Goal: Ask a question: Seek information or help from site administrators or community

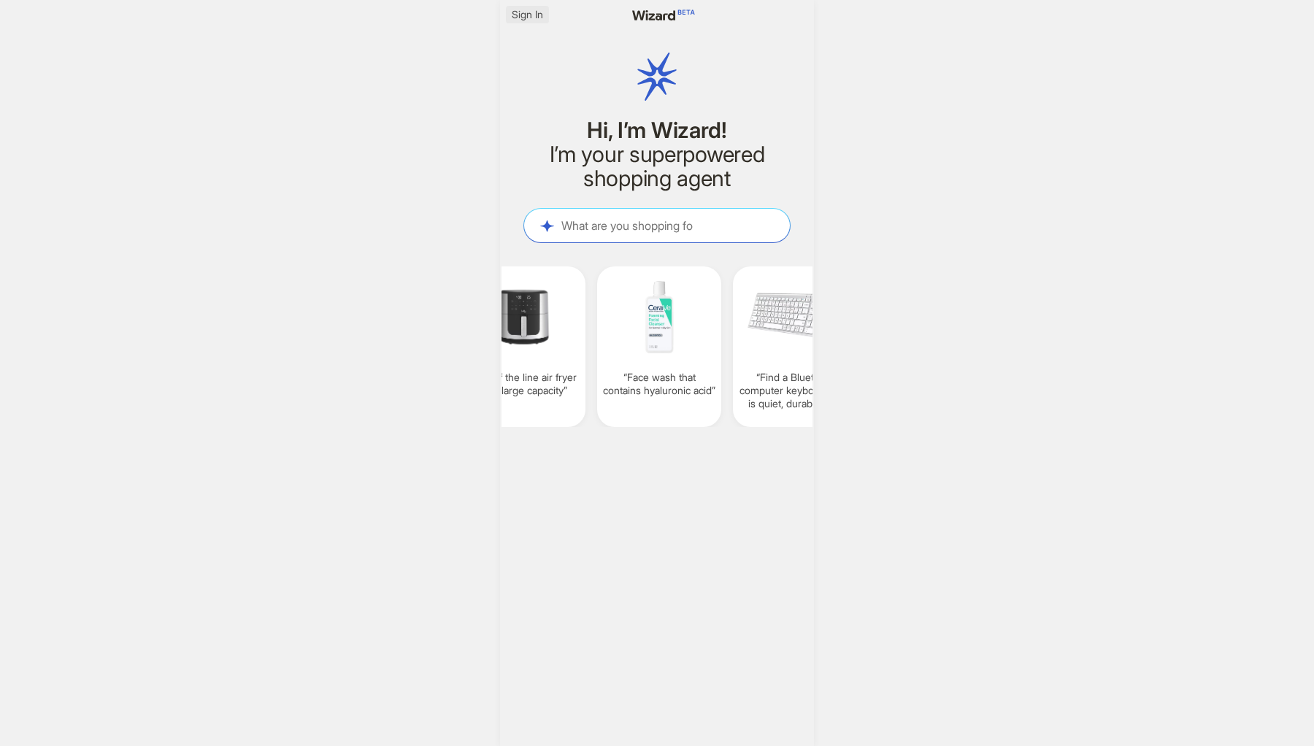
scroll to position [0, 1131]
click at [536, 13] on span "Sign In" at bounding box center [527, 14] width 31 height 13
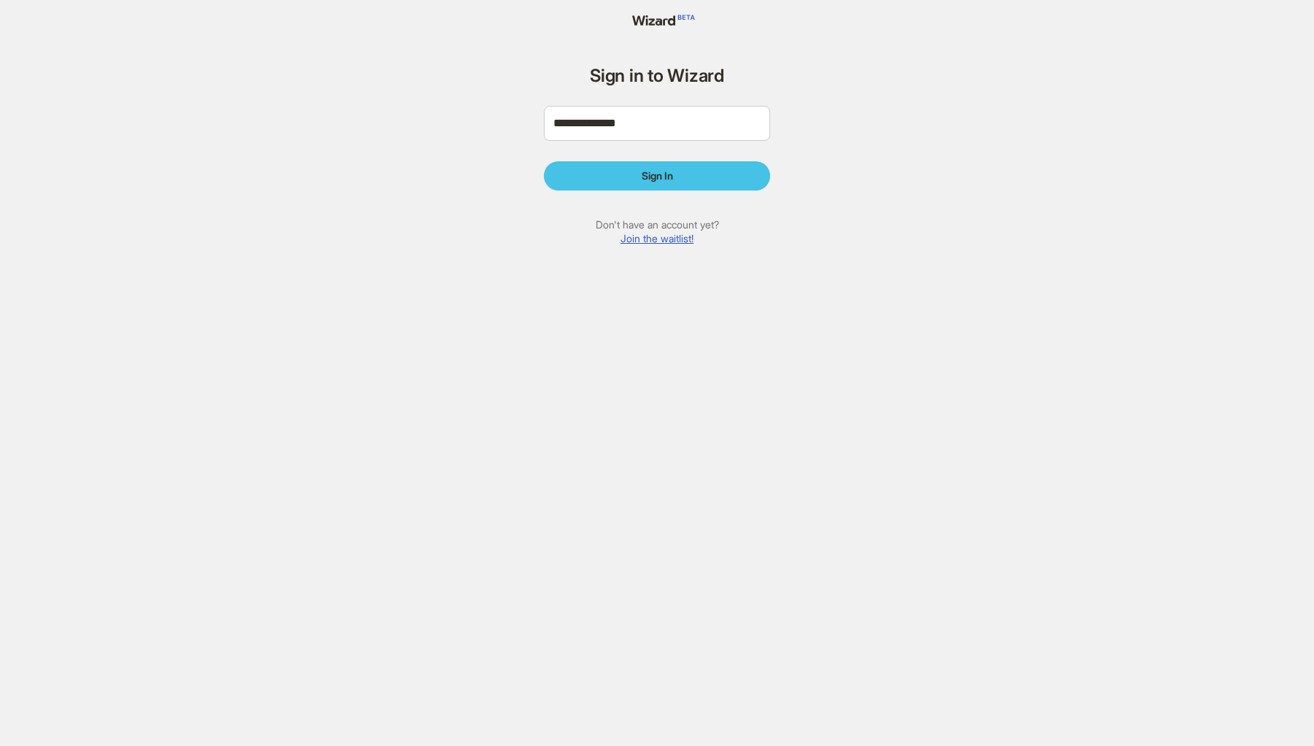
click at [610, 164] on button "Sign In" at bounding box center [657, 175] width 226 height 29
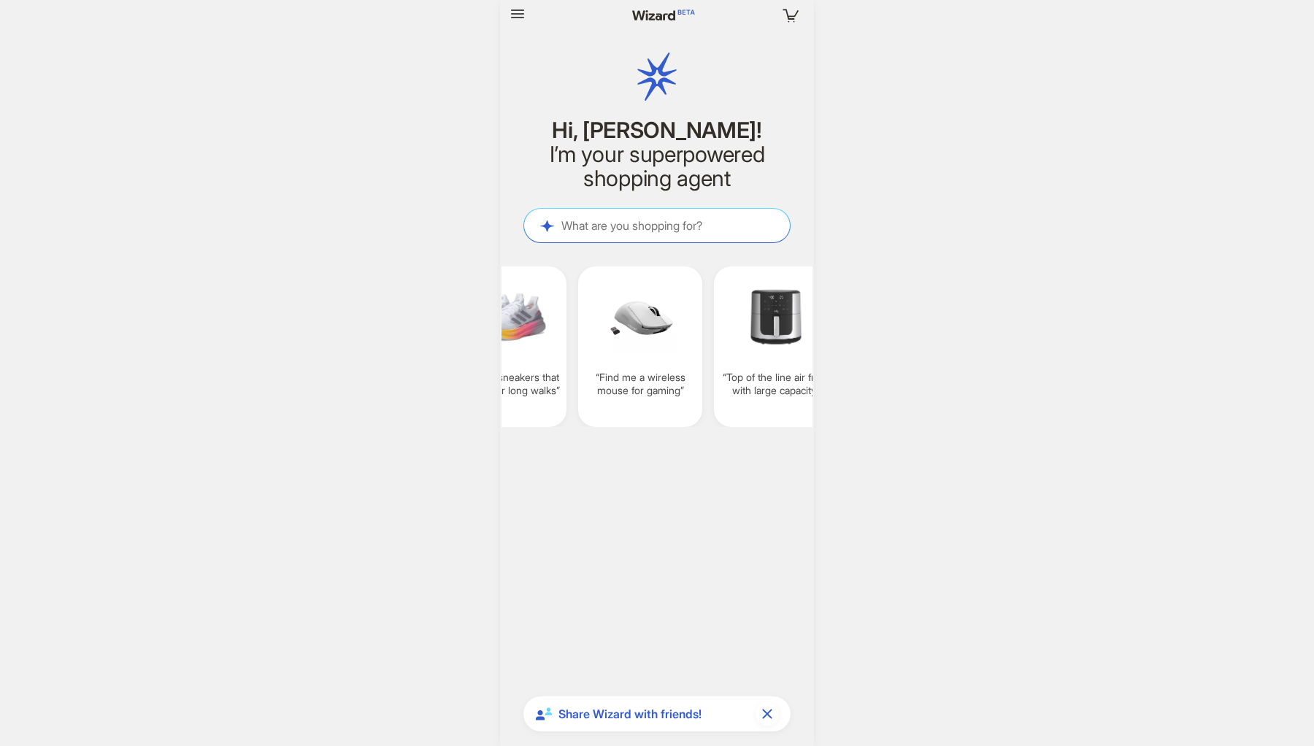
scroll to position [2674, 0]
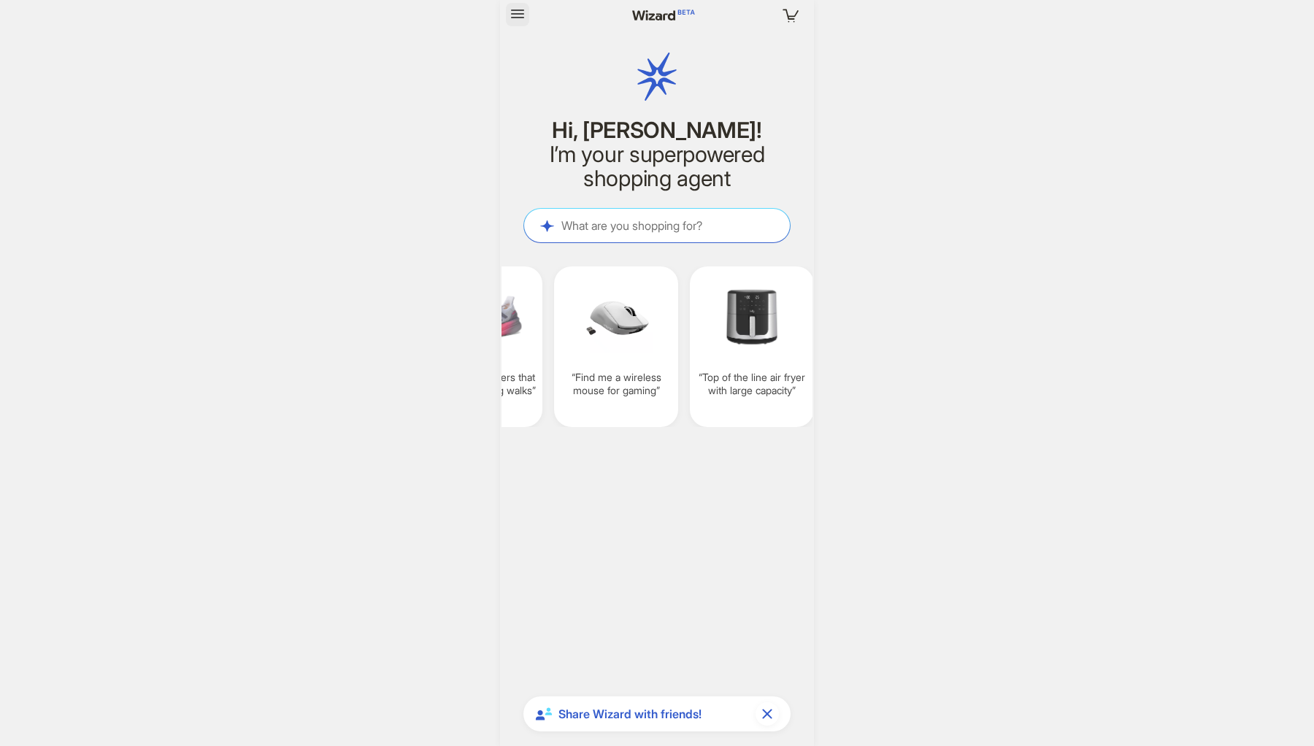
click at [520, 18] on icon "button" at bounding box center [517, 13] width 13 height 9
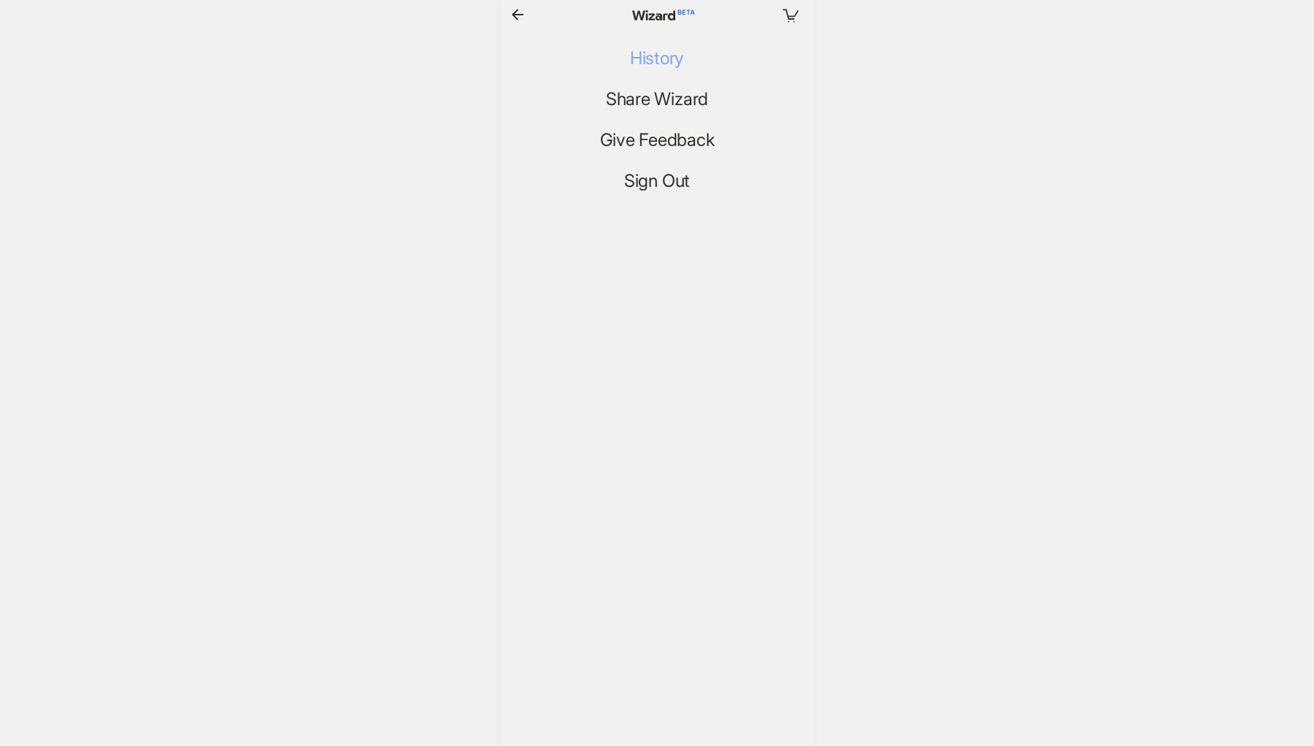
click at [659, 61] on span "History" at bounding box center [657, 58] width 54 height 21
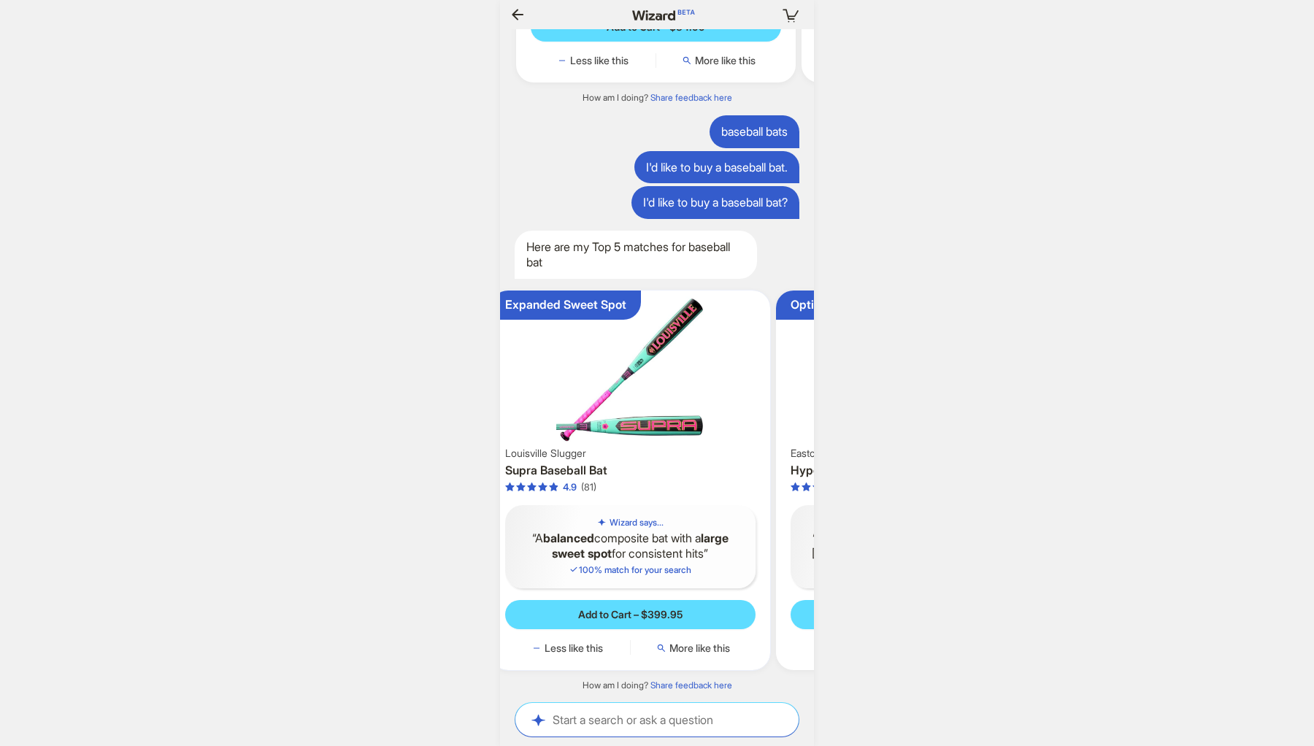
scroll to position [0, 117]
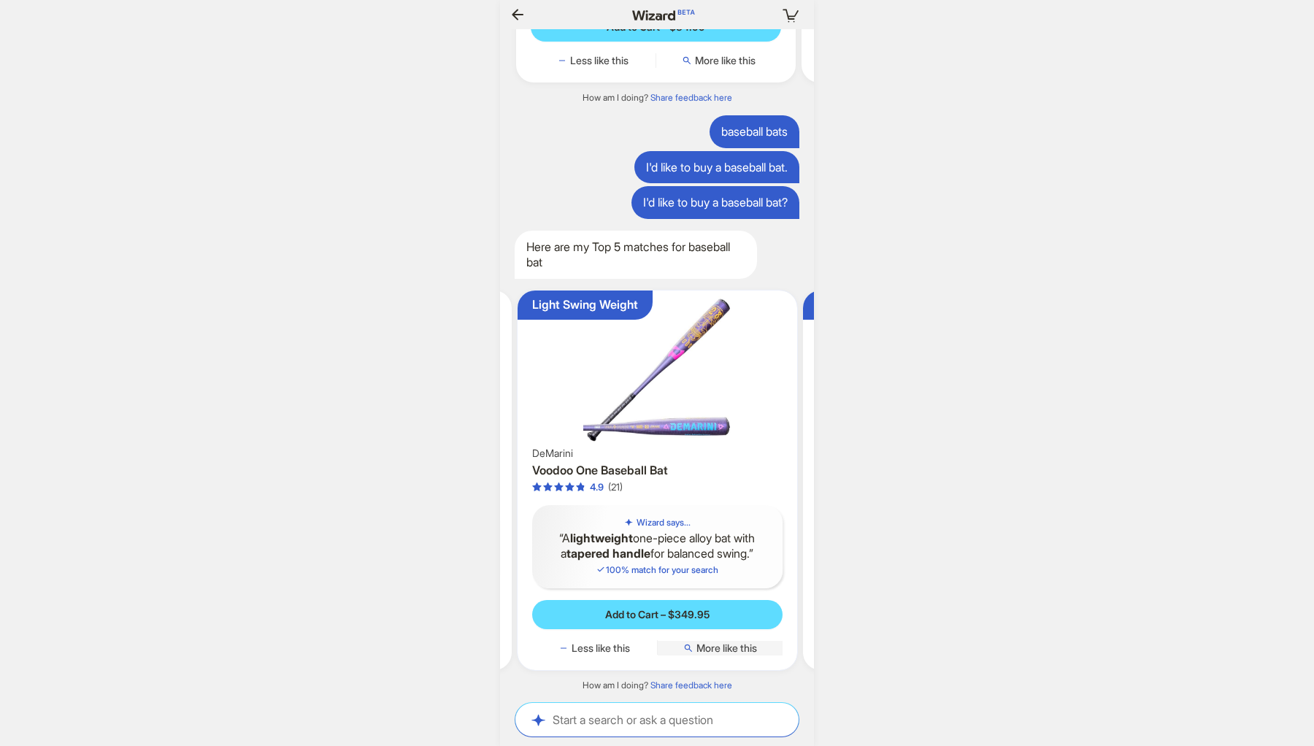
click at [720, 646] on span "More like this" at bounding box center [726, 647] width 61 height 13
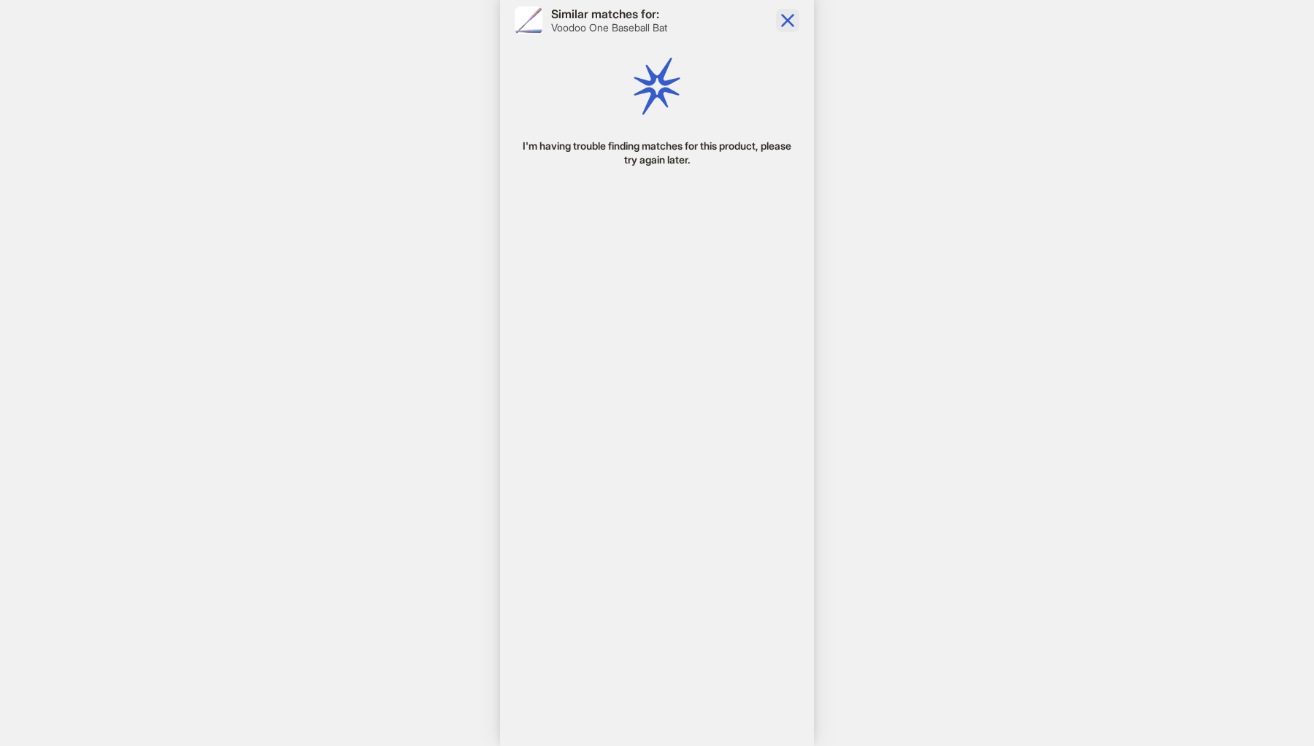
click at [793, 25] on icon "button" at bounding box center [787, 20] width 23 height 23
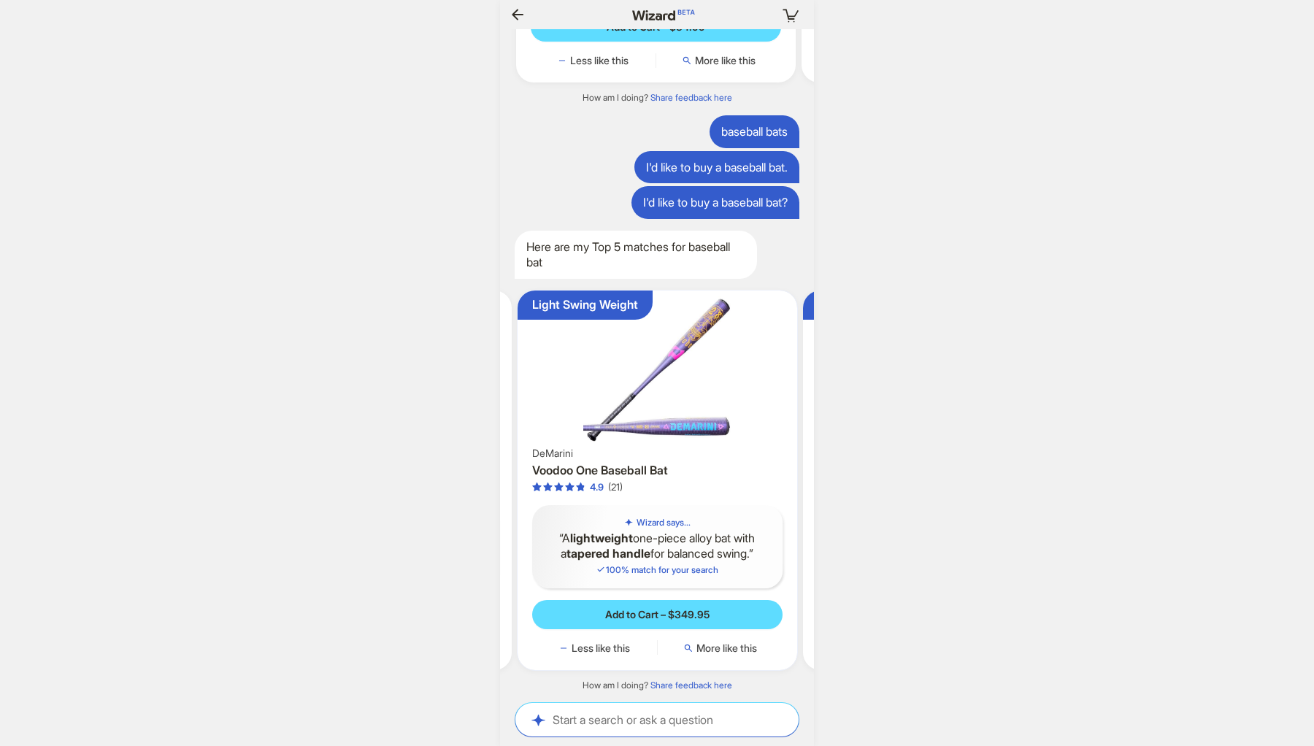
scroll to position [0, 693]
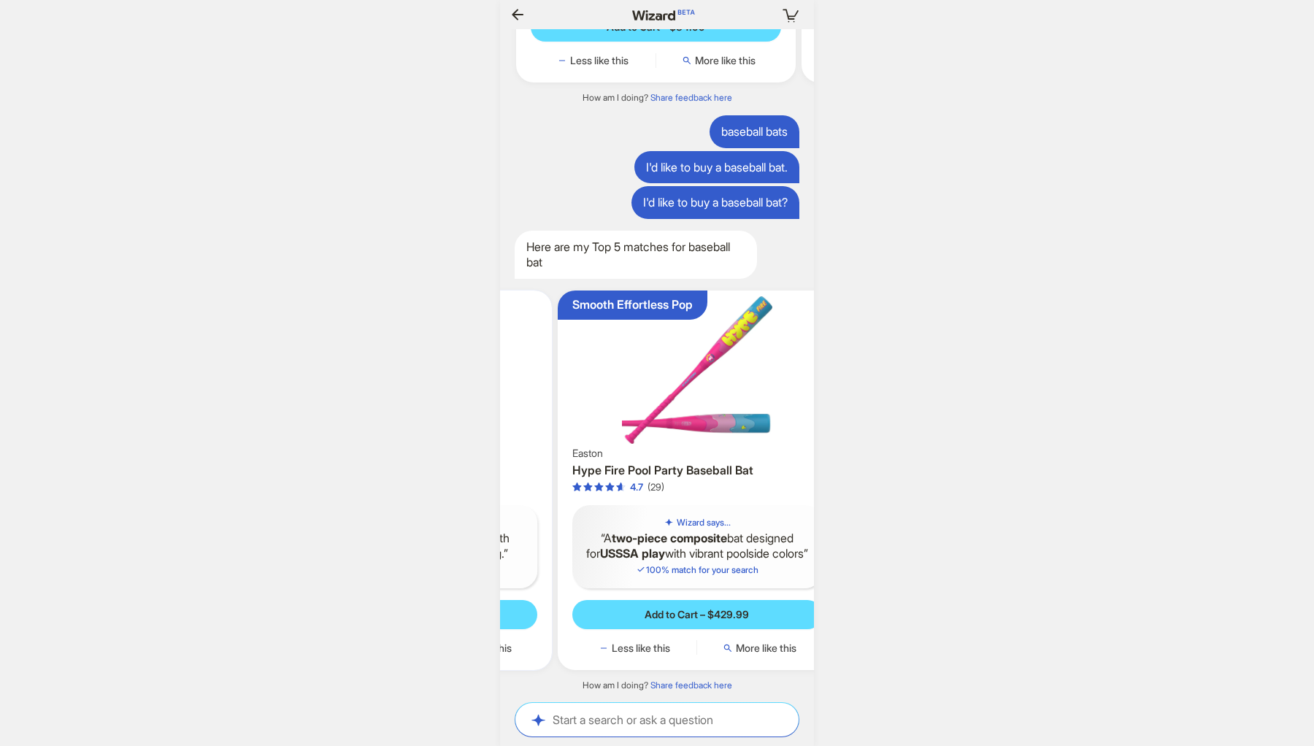
scroll to position [0, 1594]
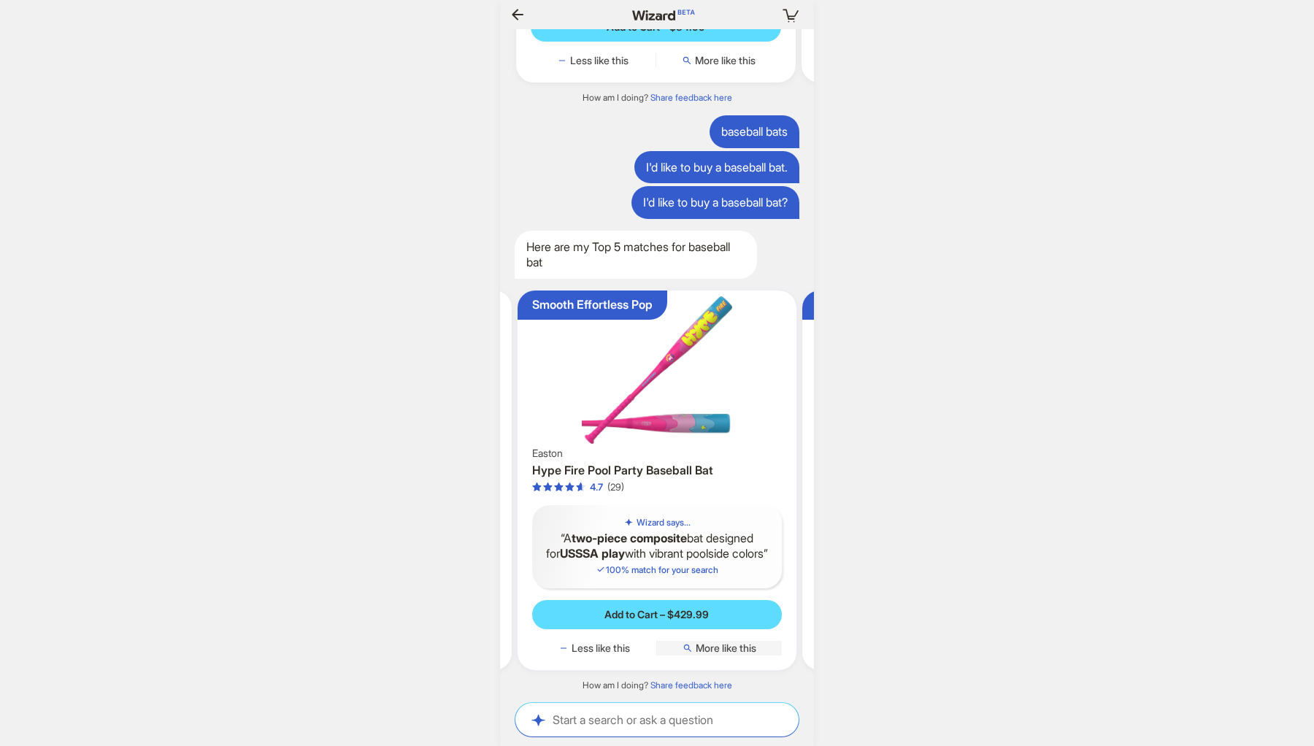
click at [738, 647] on span "More like this" at bounding box center [725, 647] width 61 height 13
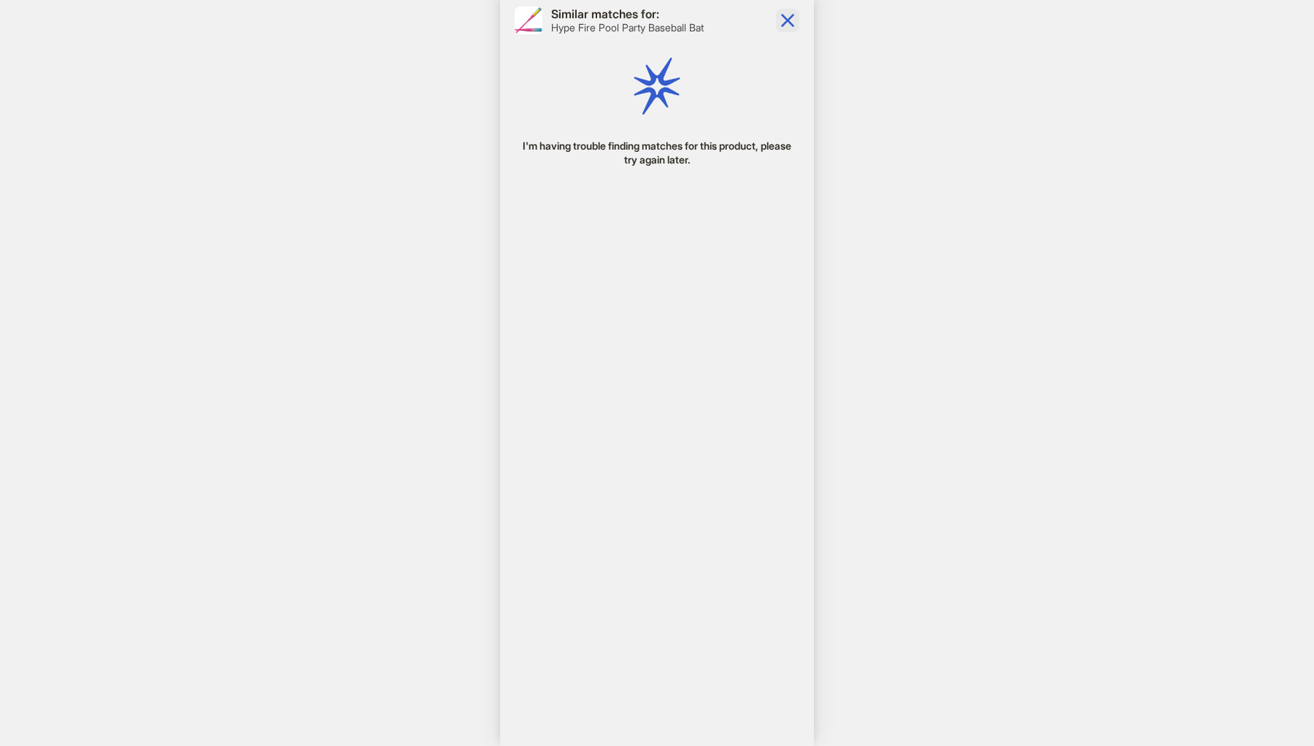
click at [788, 25] on icon "button" at bounding box center [787, 20] width 23 height 23
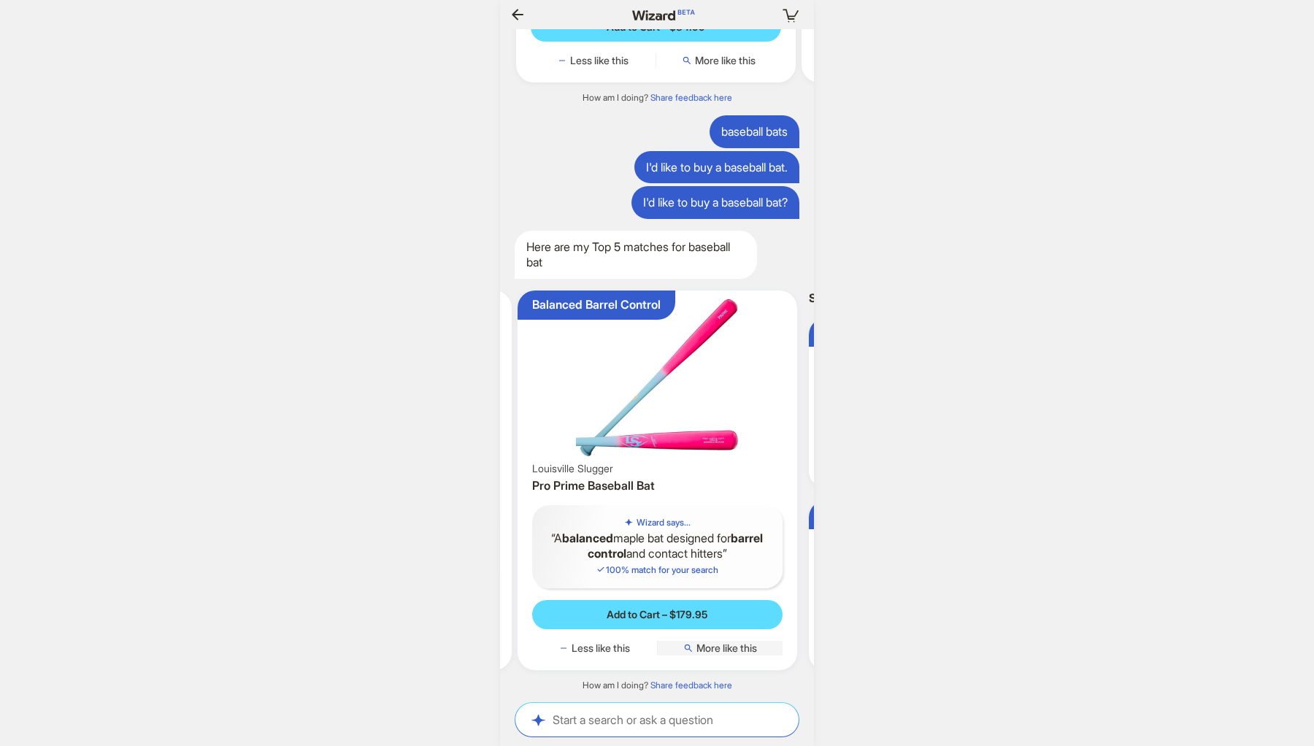
click at [753, 649] on span "More like this" at bounding box center [726, 647] width 61 height 13
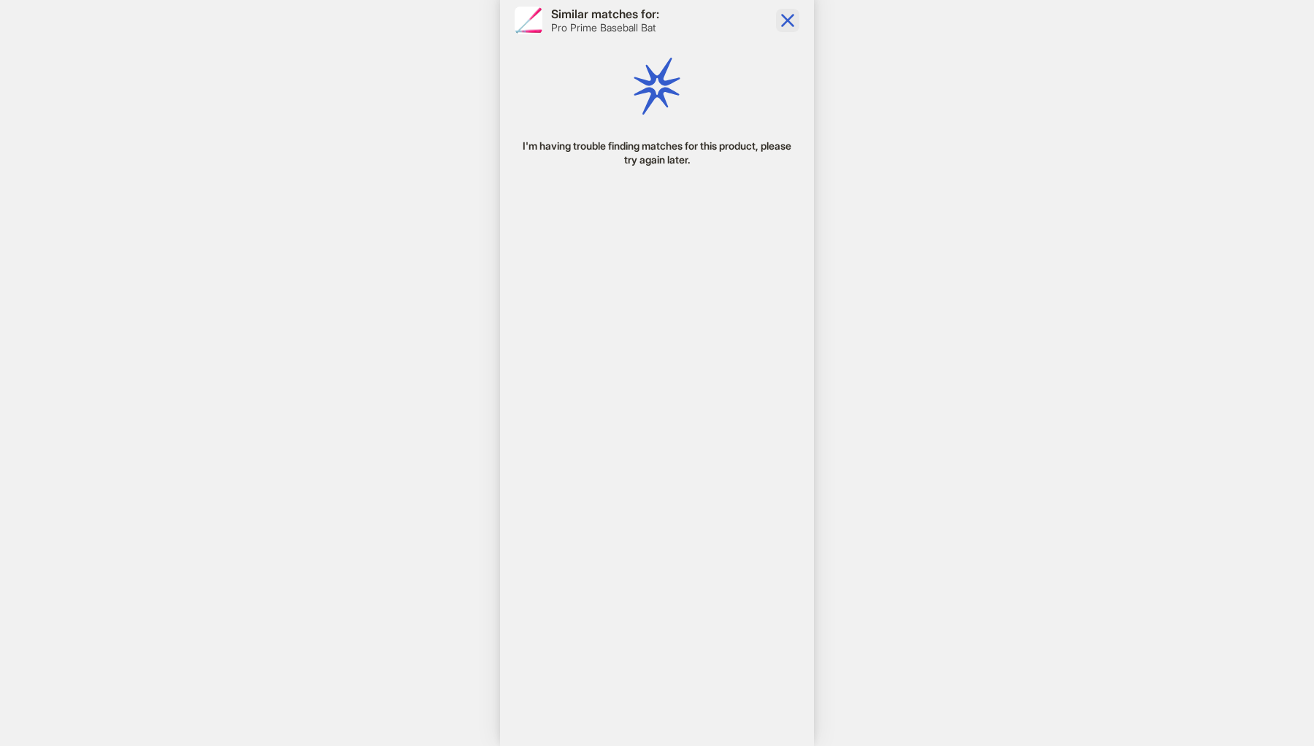
click at [790, 17] on icon "button" at bounding box center [787, 20] width 23 height 23
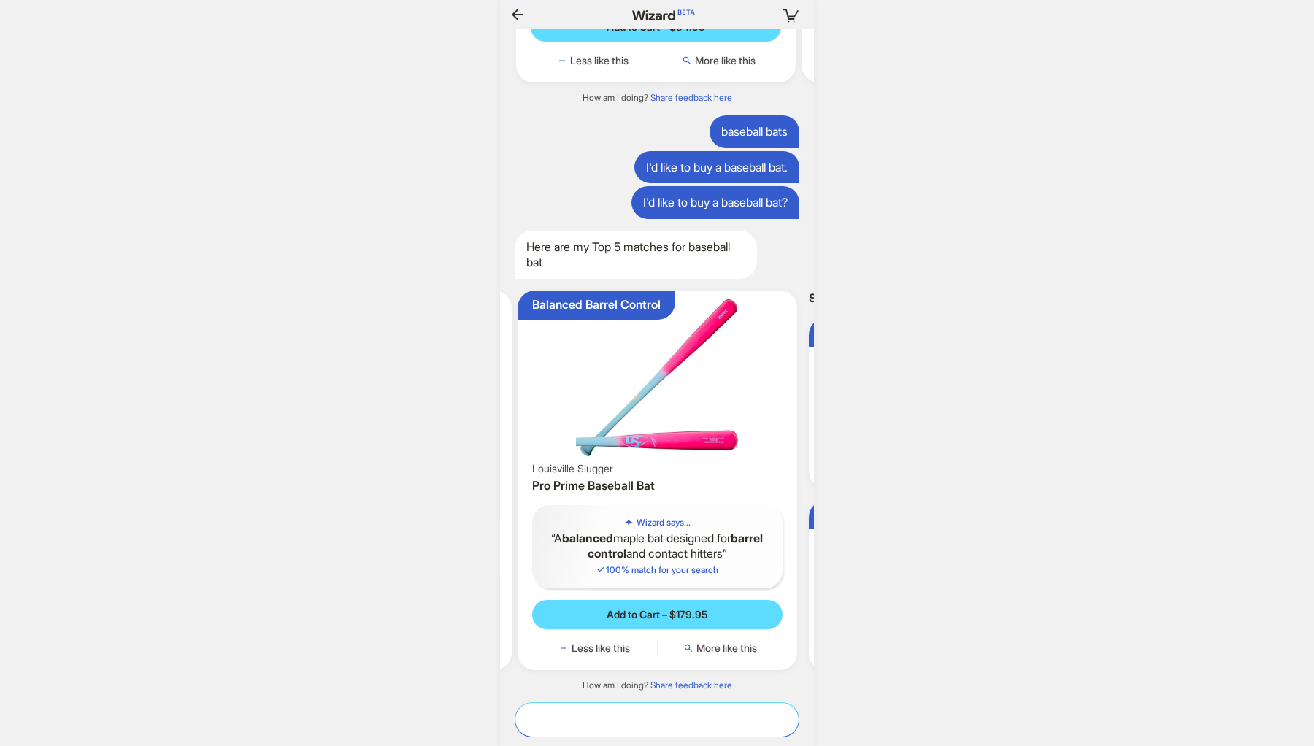
click at [654, 715] on textarea at bounding box center [656, 718] width 283 height 15
type textarea "*"
type textarea "**********"
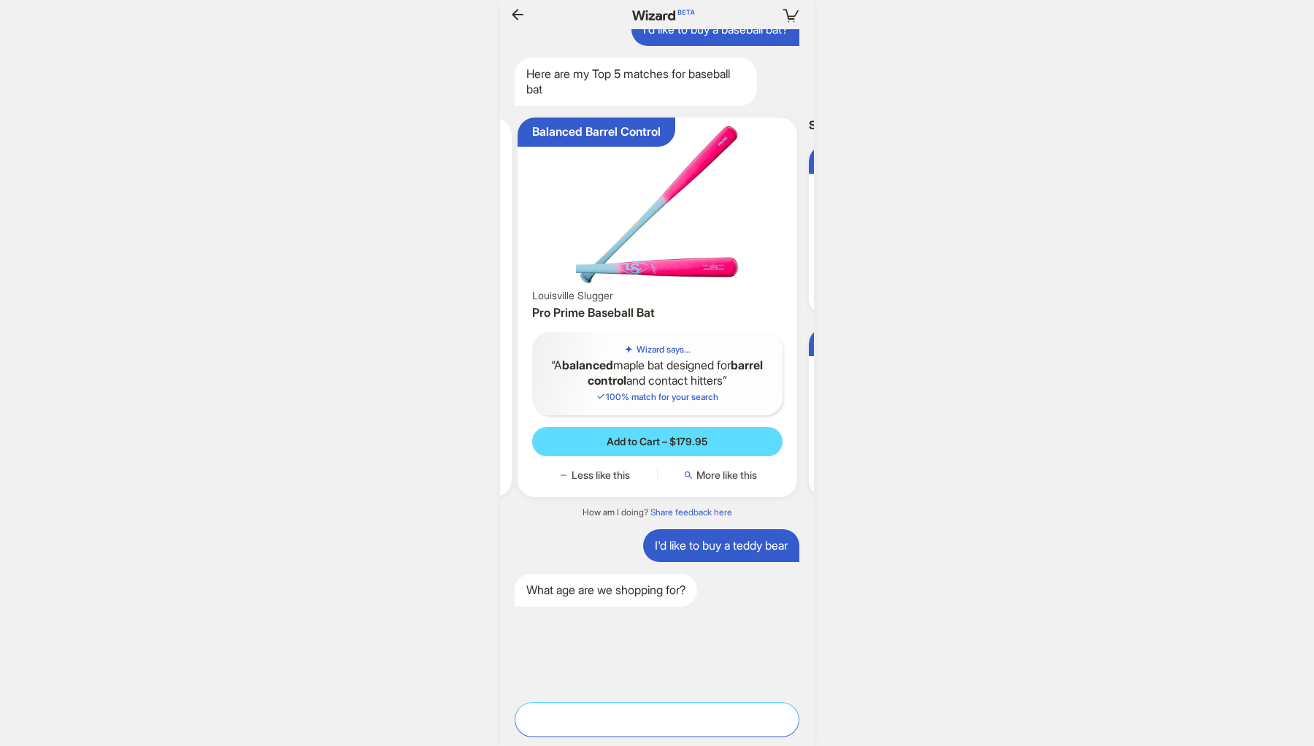
click at [669, 713] on textarea at bounding box center [656, 718] width 283 height 15
type textarea "**********"
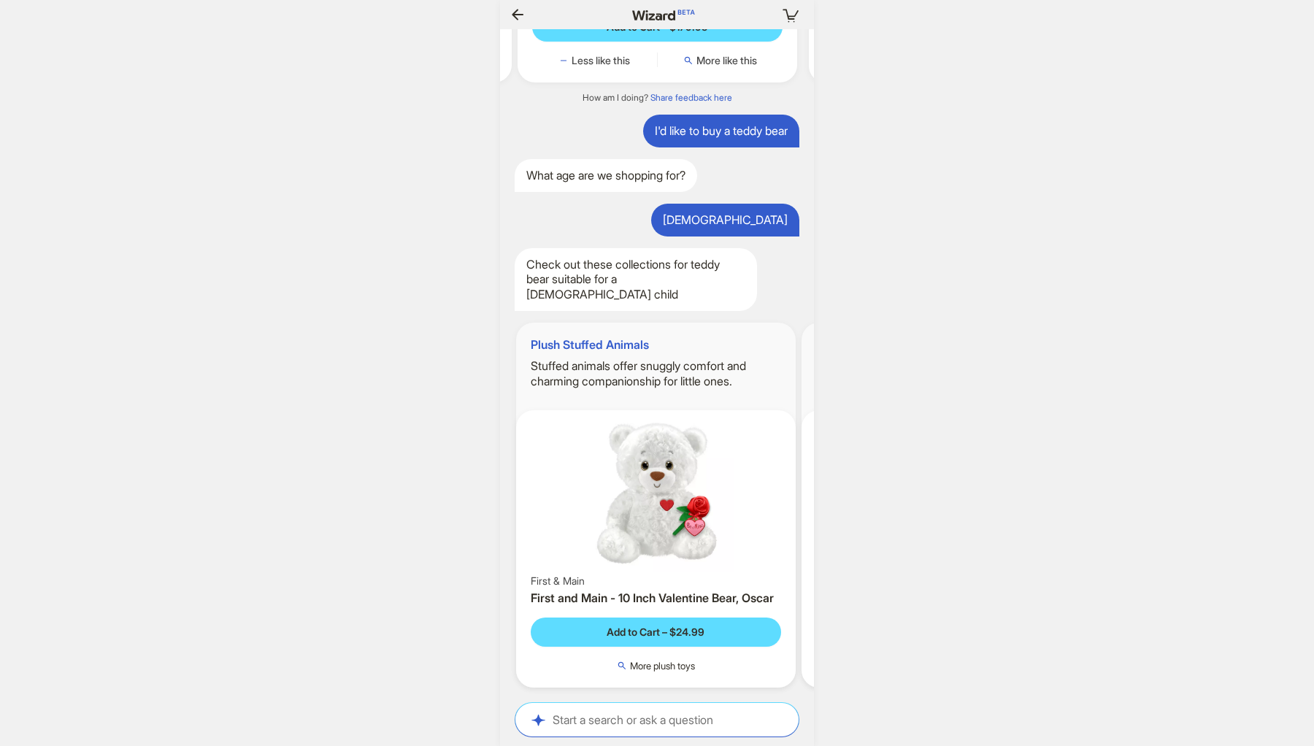
scroll to position [3241, 0]
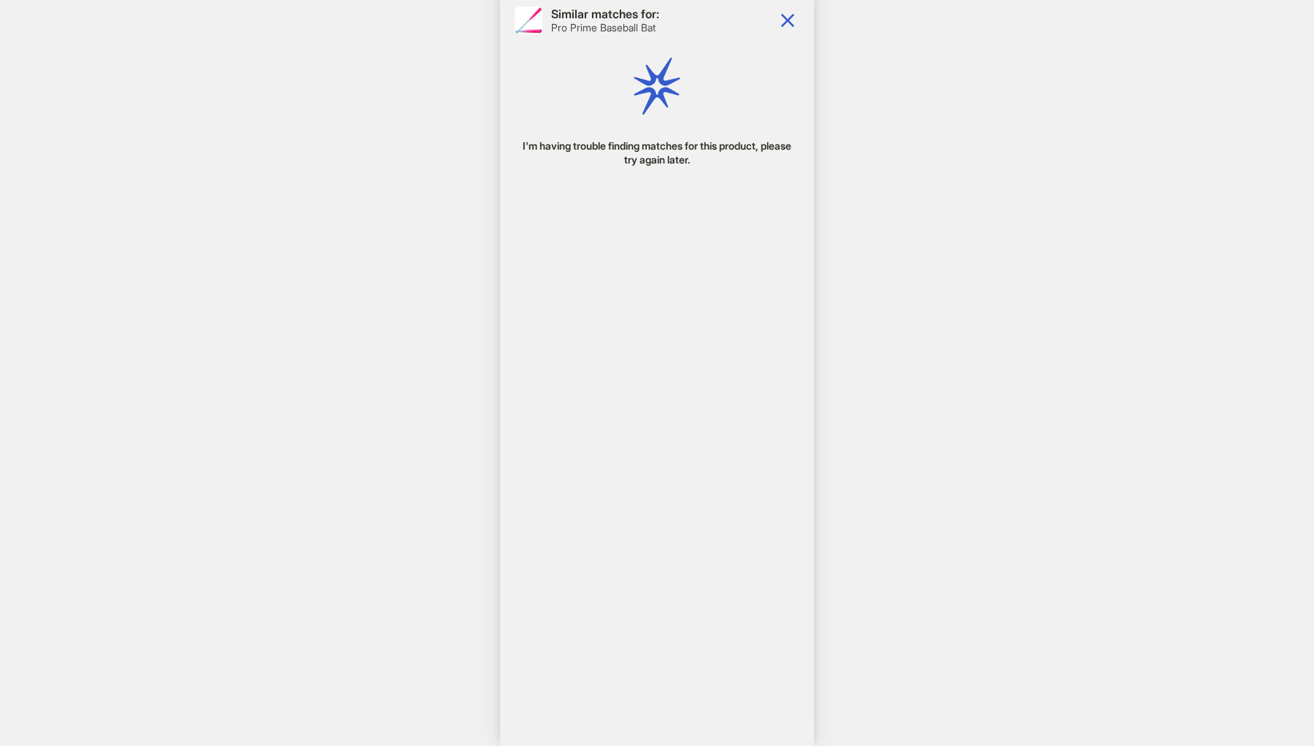
click at [917, 156] on div "Your cart is empty Hi, Chuck! I’m your superpowered shopping agent What are you…" at bounding box center [657, 373] width 1314 height 746
click at [787, 24] on icon "button" at bounding box center [787, 20] width 23 height 23
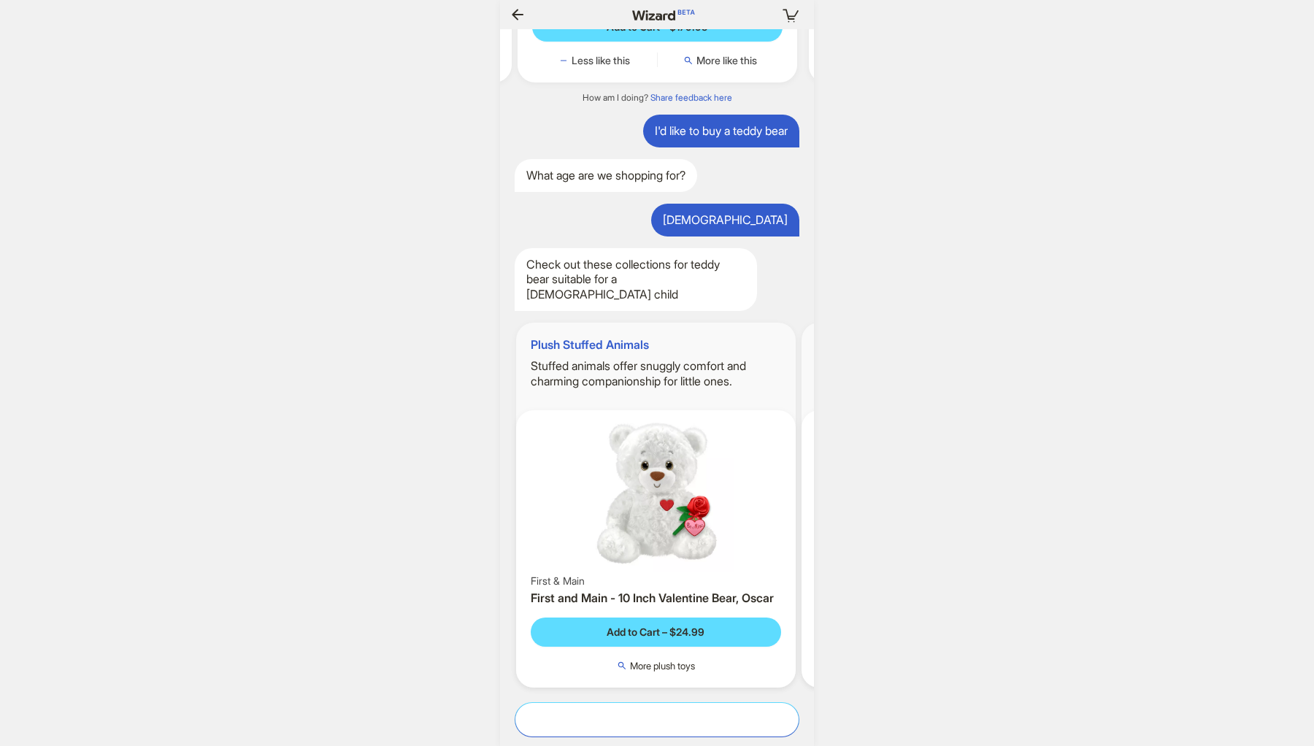
click at [648, 718] on textarea at bounding box center [656, 718] width 283 height 15
type textarea "**********"
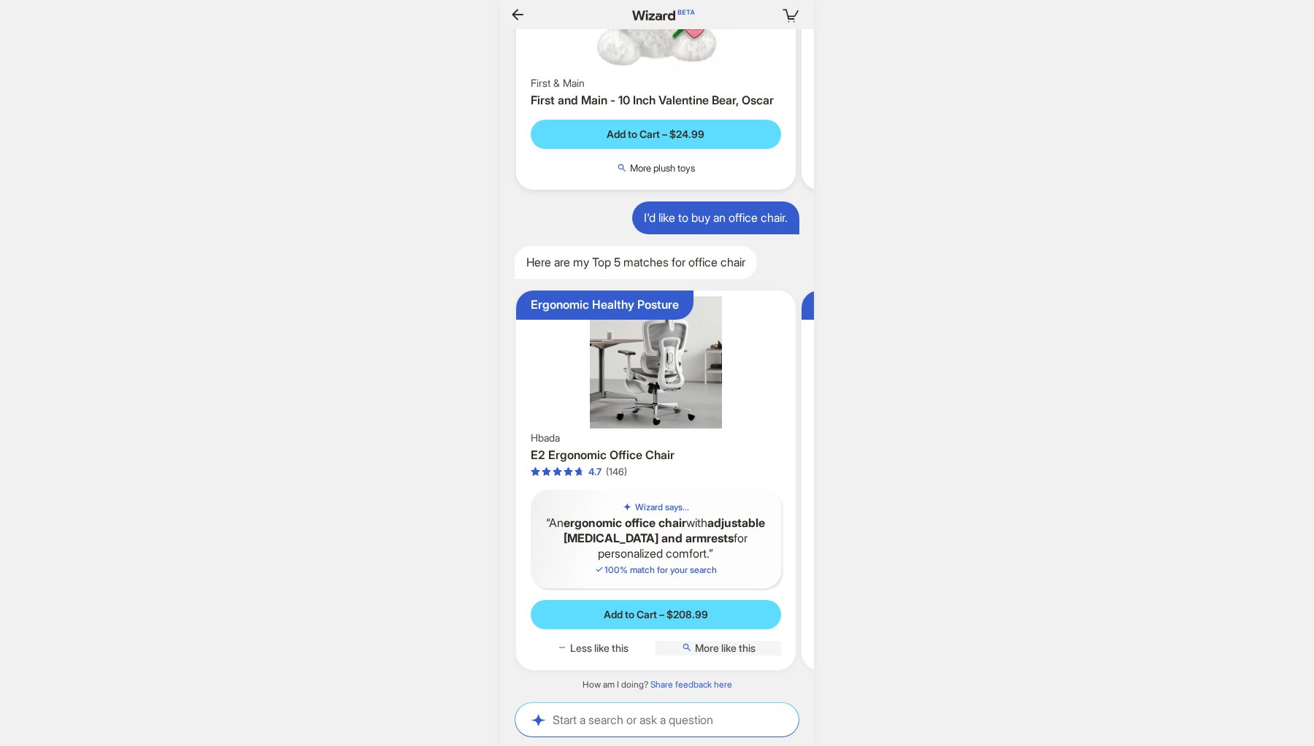
scroll to position [3751, 0]
click at [744, 649] on span "More like this" at bounding box center [725, 647] width 61 height 13
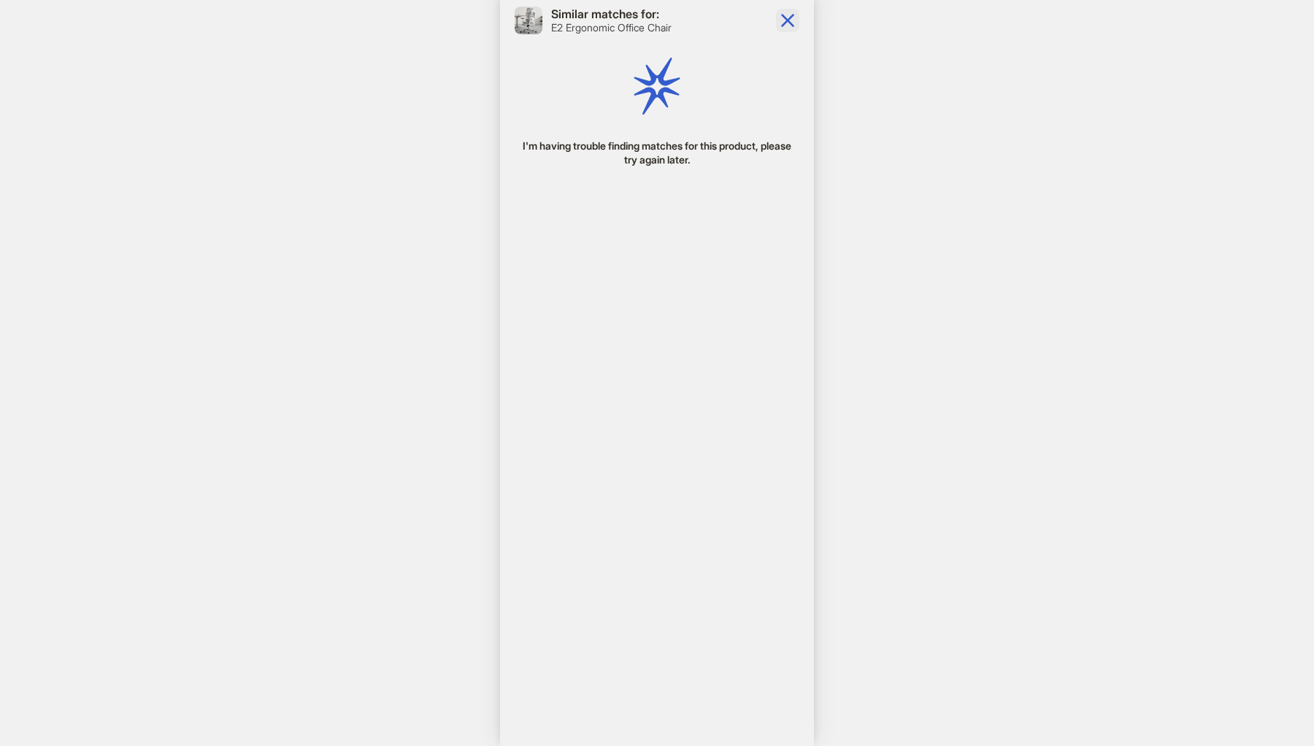
click at [789, 23] on icon "button" at bounding box center [787, 20] width 23 height 23
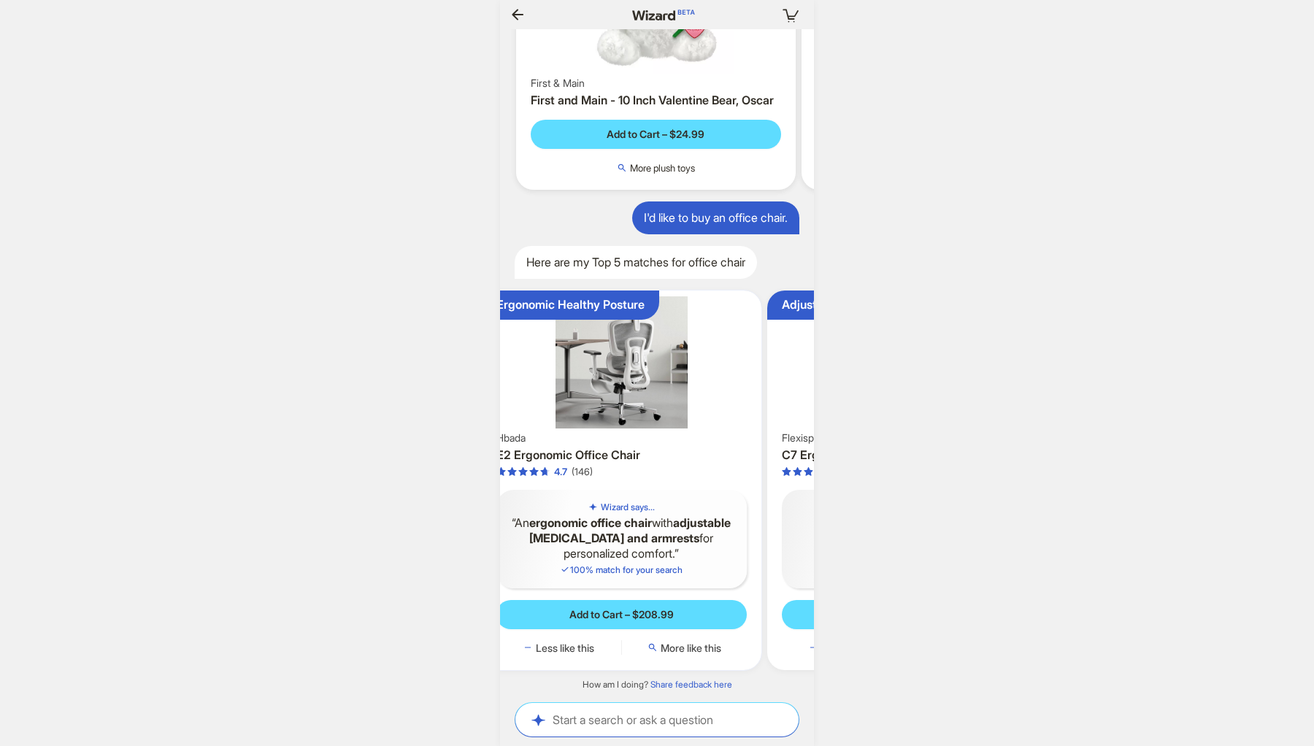
scroll to position [0, 112]
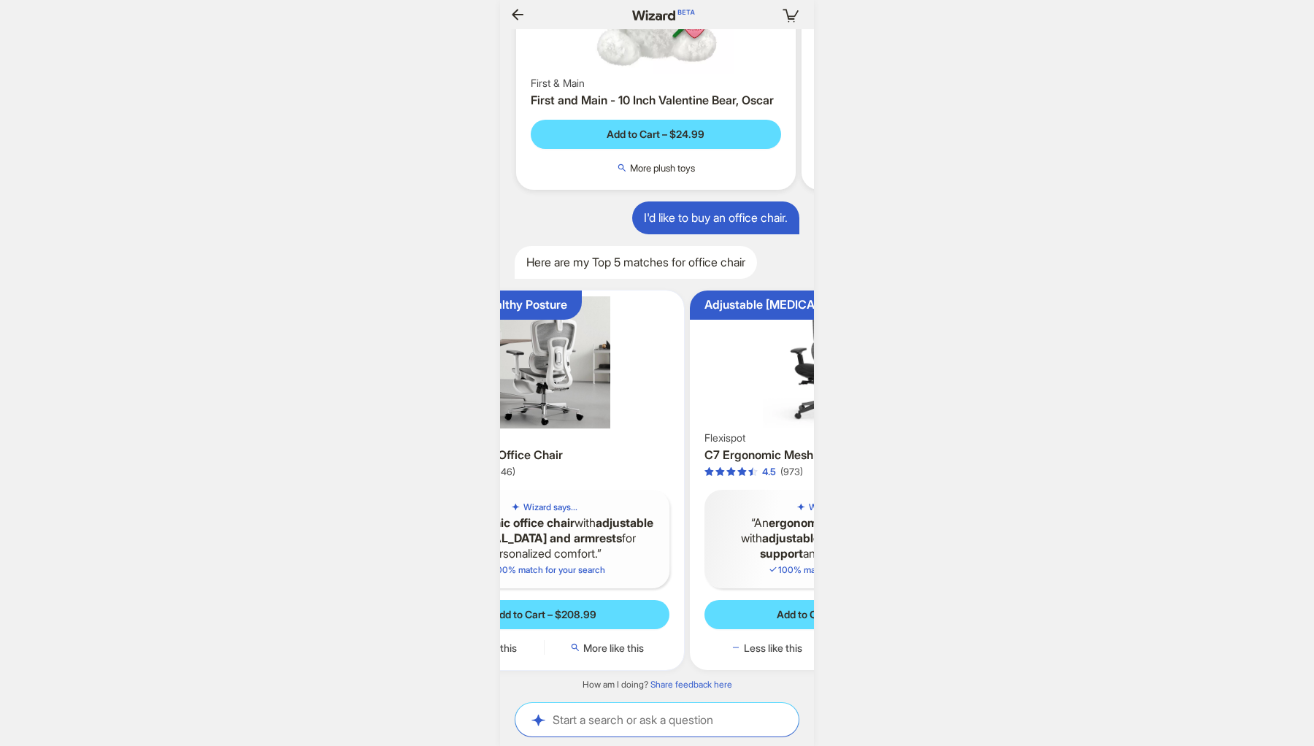
scroll to position [0, 201]
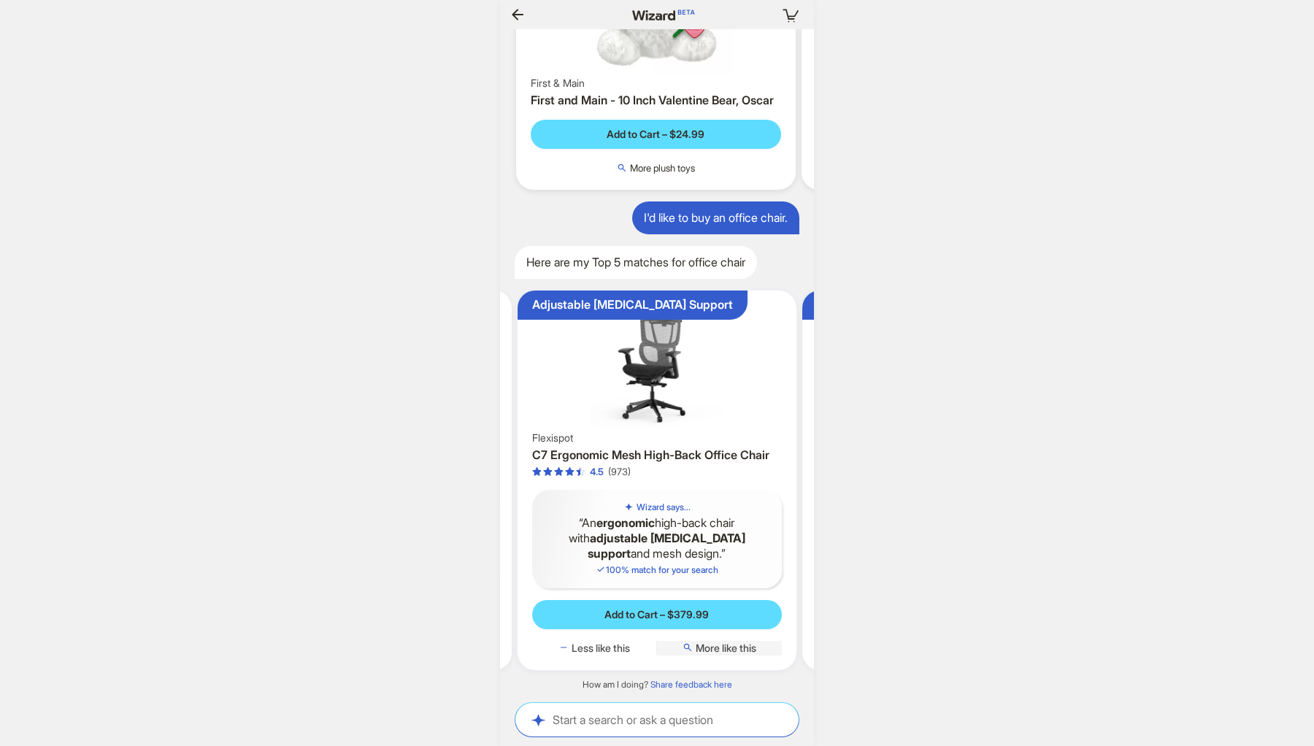
click at [720, 648] on span "More like this" at bounding box center [725, 647] width 61 height 13
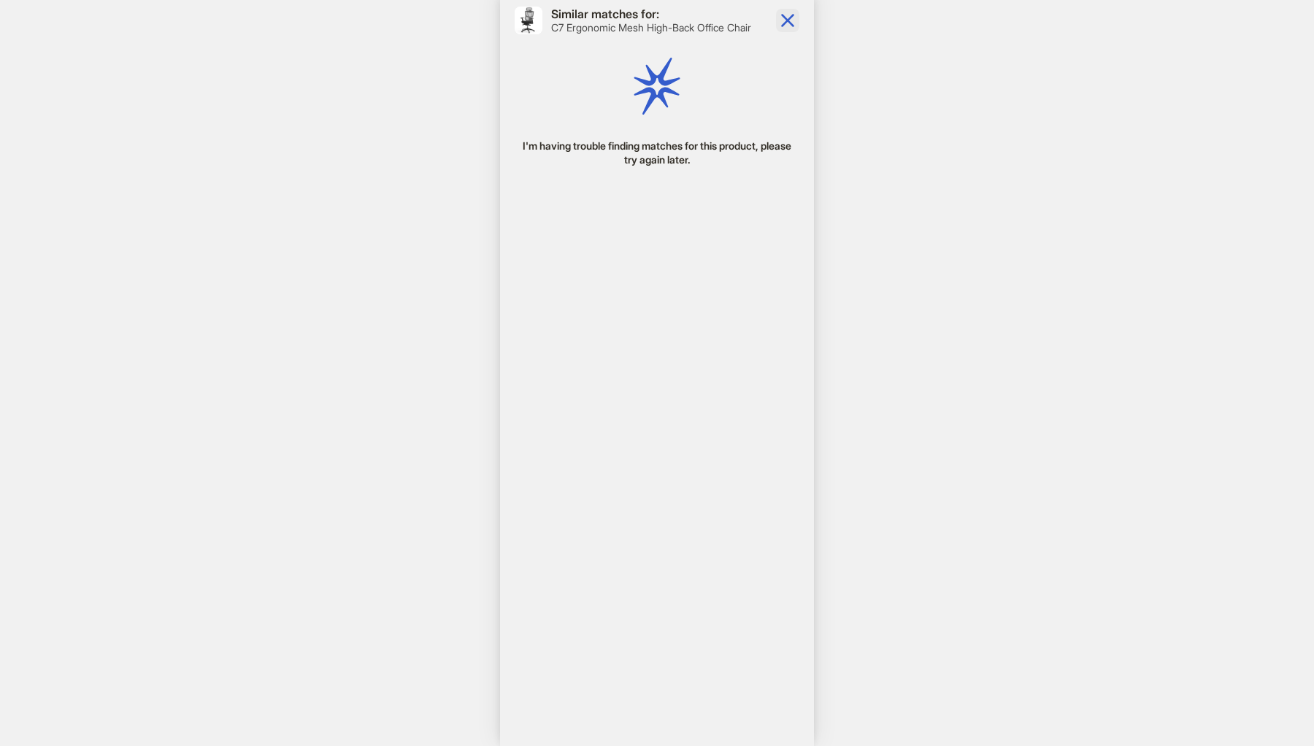
click at [787, 22] on icon "button" at bounding box center [787, 20] width 13 height 13
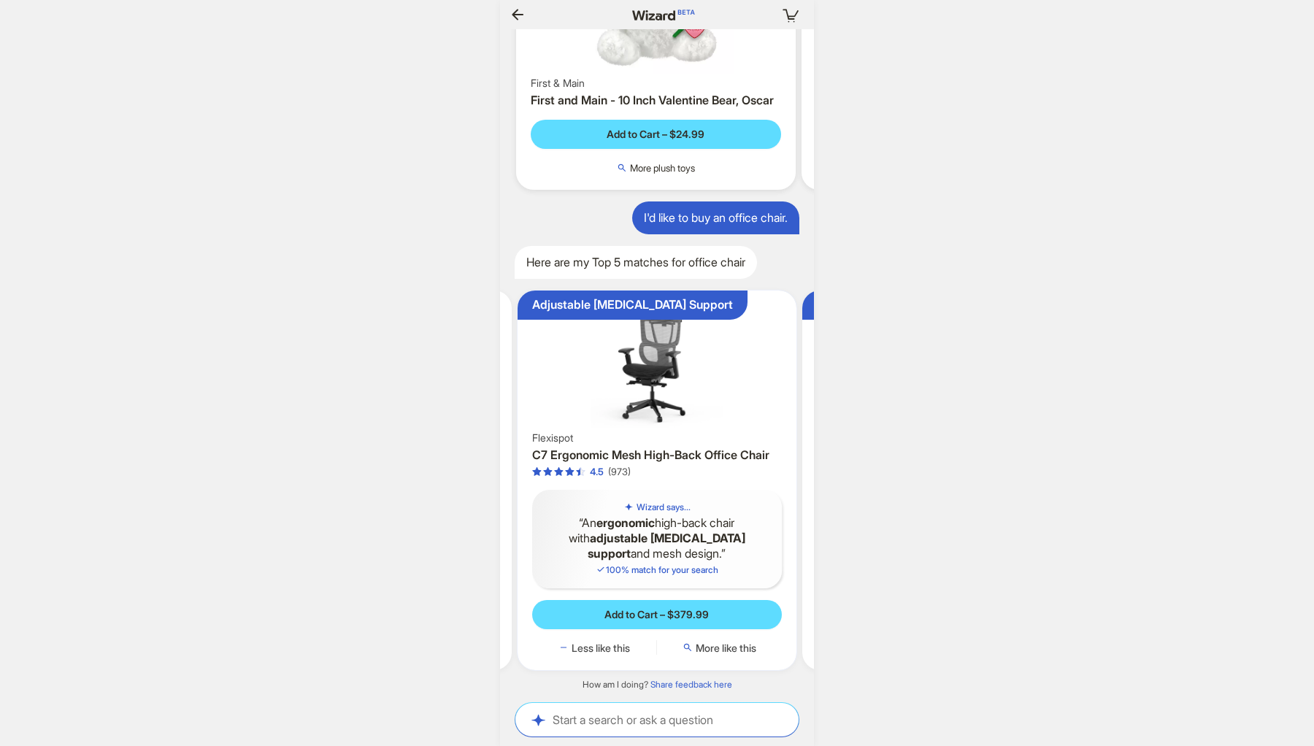
scroll to position [0, 369]
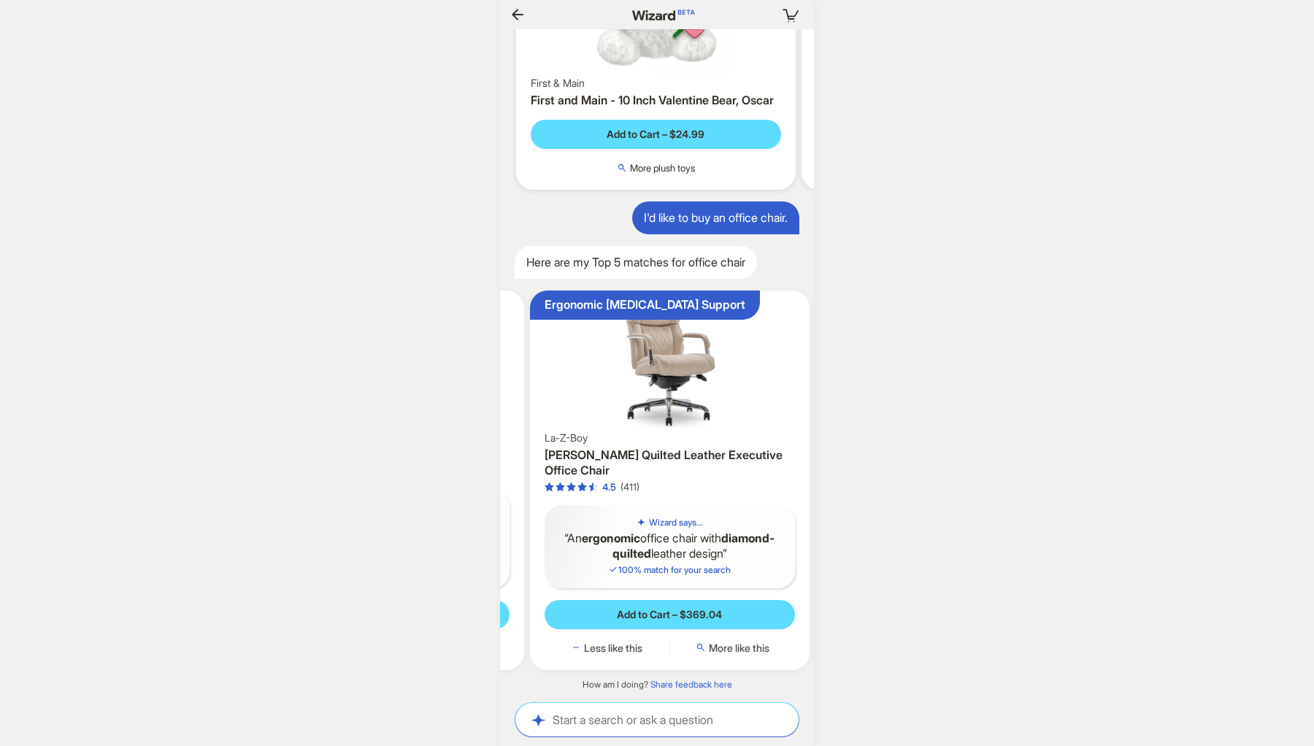
scroll to position [0, 567]
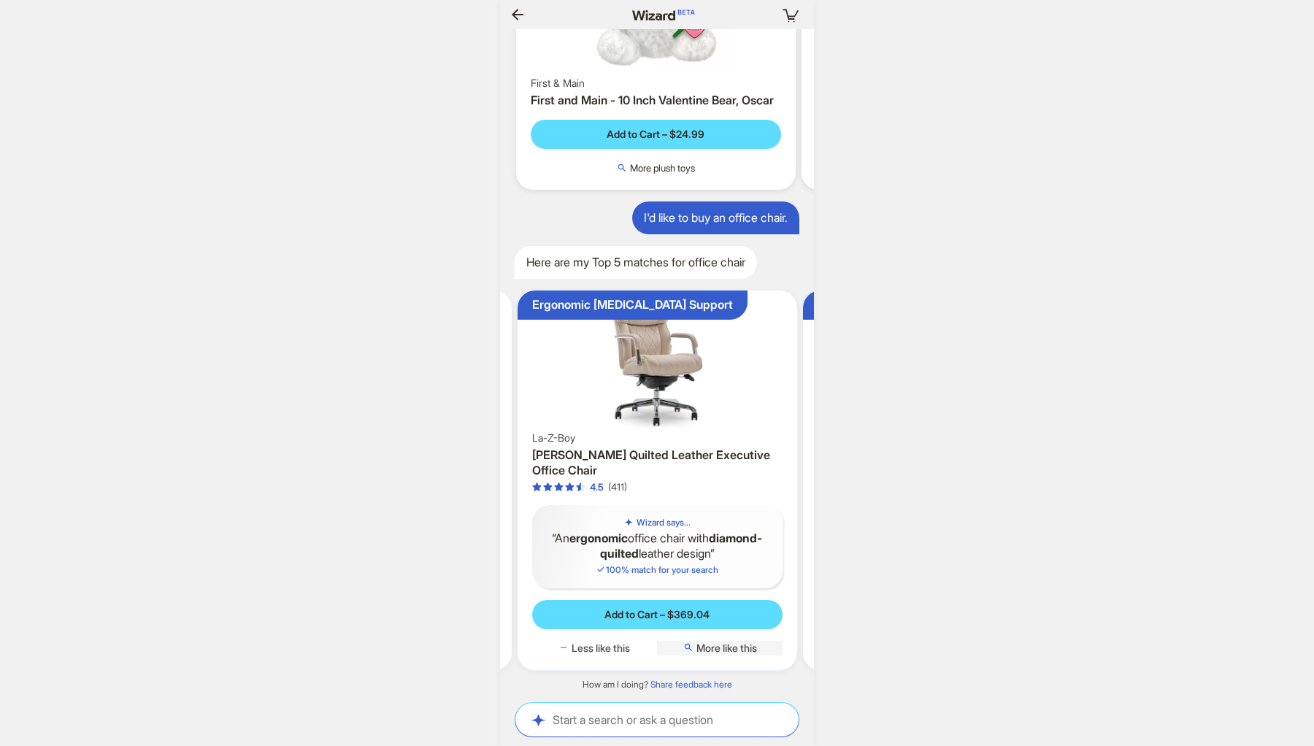
click at [736, 650] on span "More like this" at bounding box center [726, 647] width 61 height 13
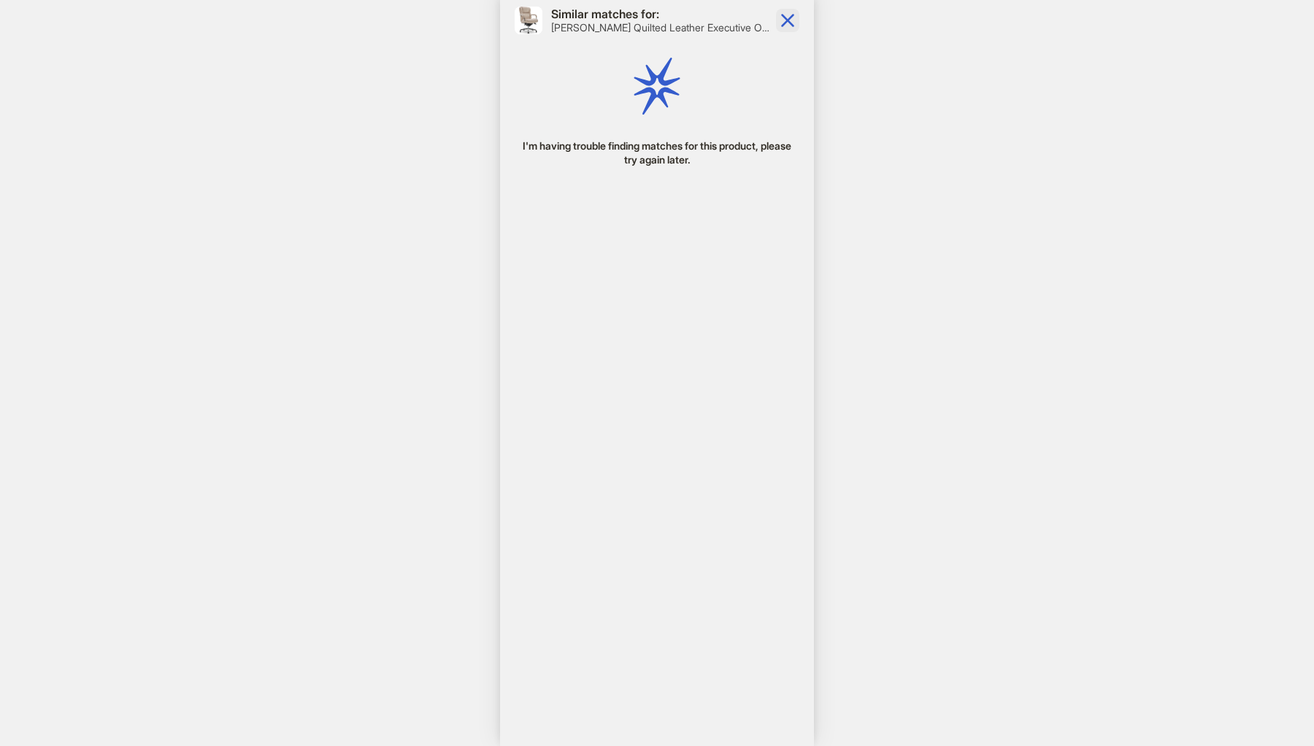
click at [793, 20] on icon "button" at bounding box center [787, 20] width 23 height 23
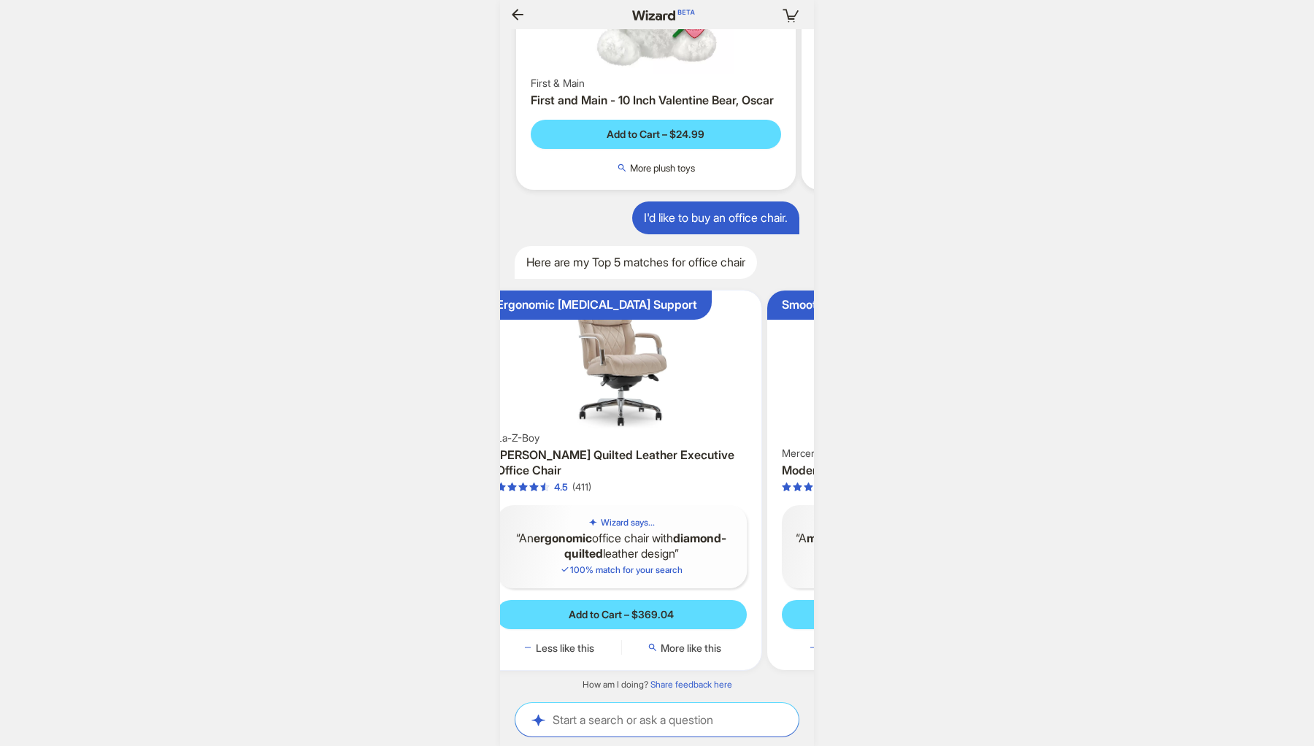
scroll to position [0, 774]
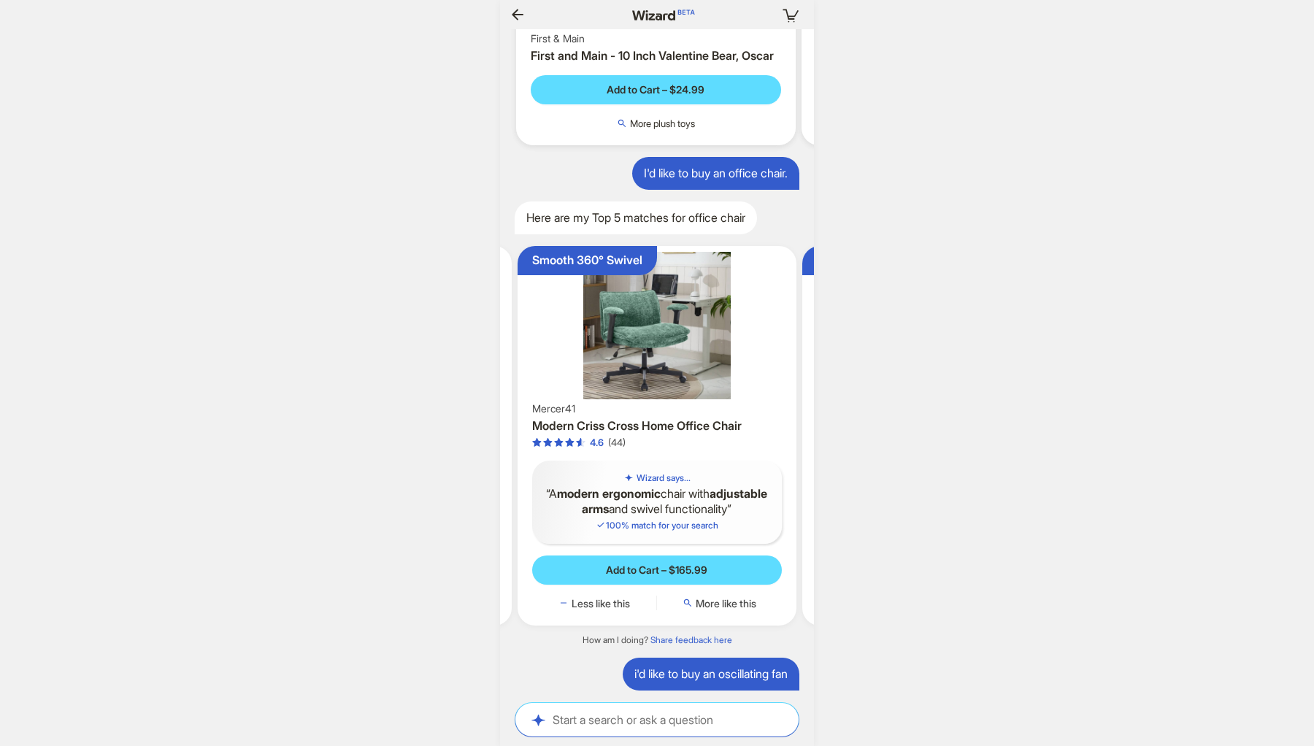
click at [630, 733] on div "Start a search or ask a question Start a search or ask a question" at bounding box center [656, 720] width 283 height 34
click at [630, 722] on textarea at bounding box center [656, 718] width 283 height 15
type textarea "**********"
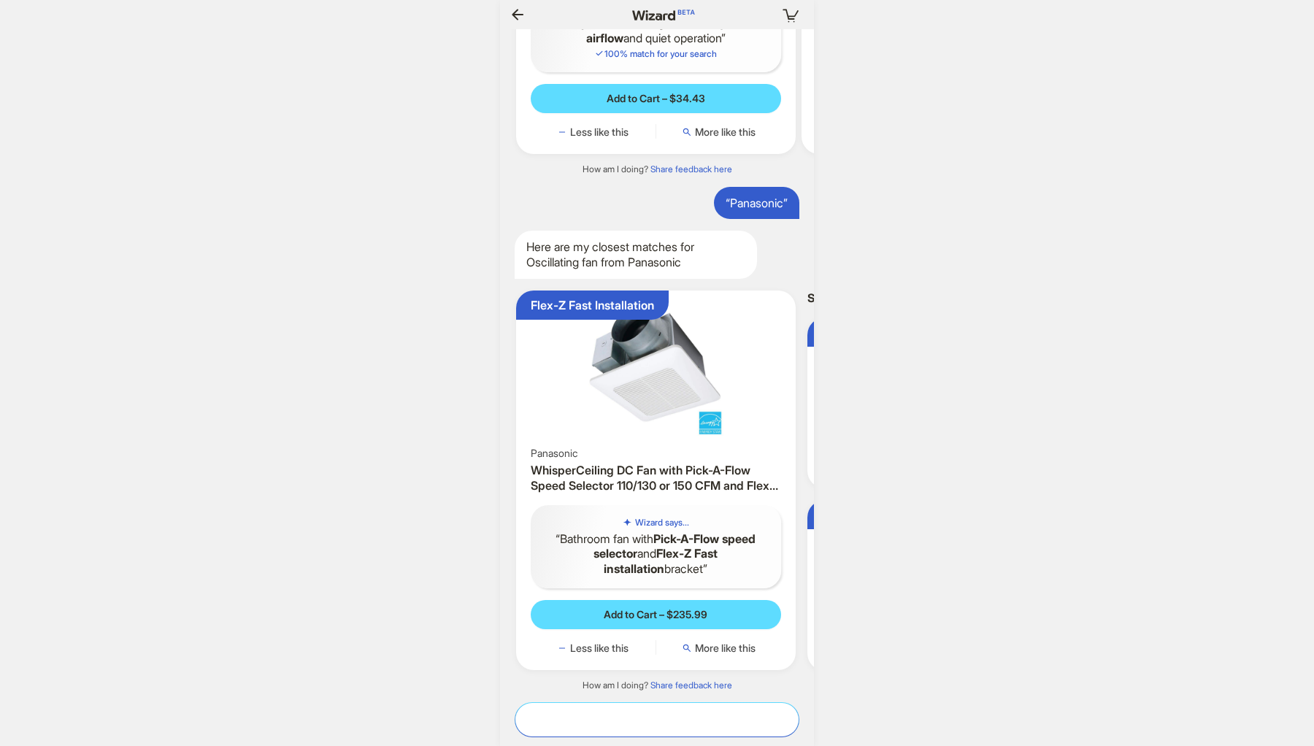
click at [617, 719] on textarea at bounding box center [656, 718] width 283 height 15
type textarea "**********"
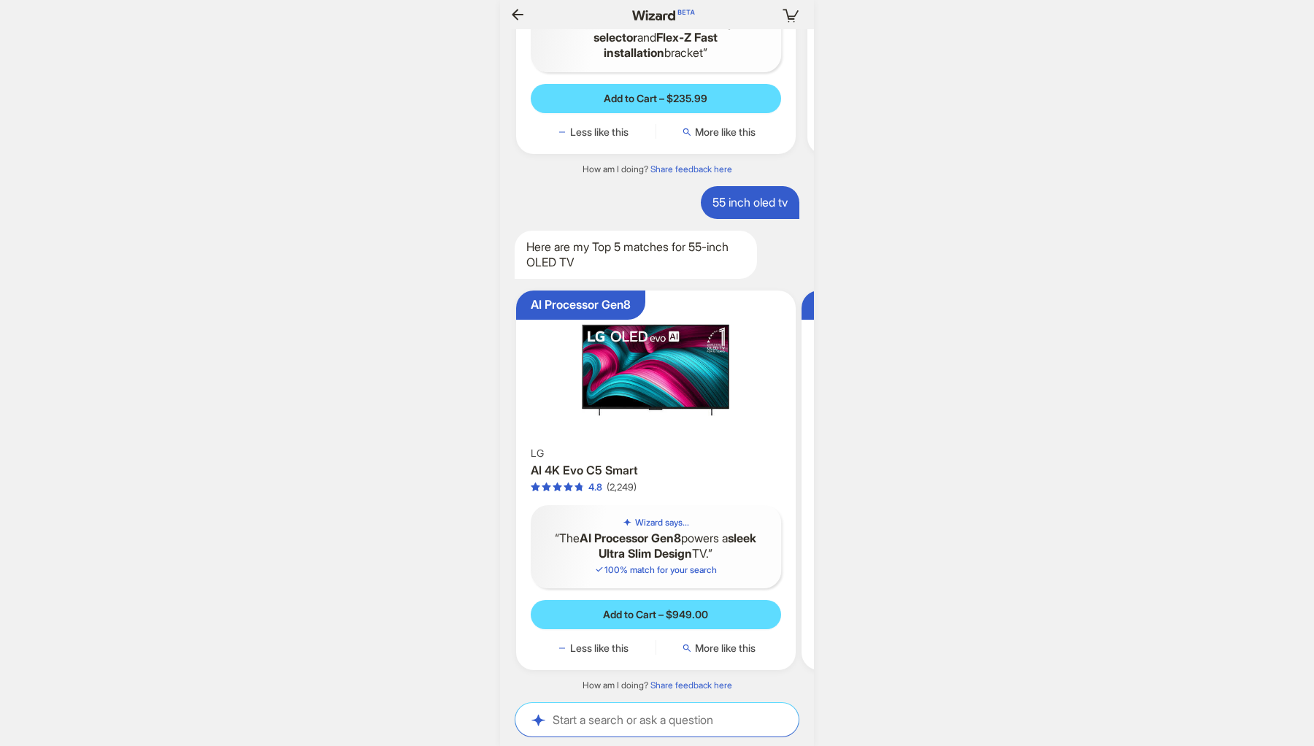
scroll to position [5325, 0]
click at [722, 649] on span "More like this" at bounding box center [725, 647] width 61 height 13
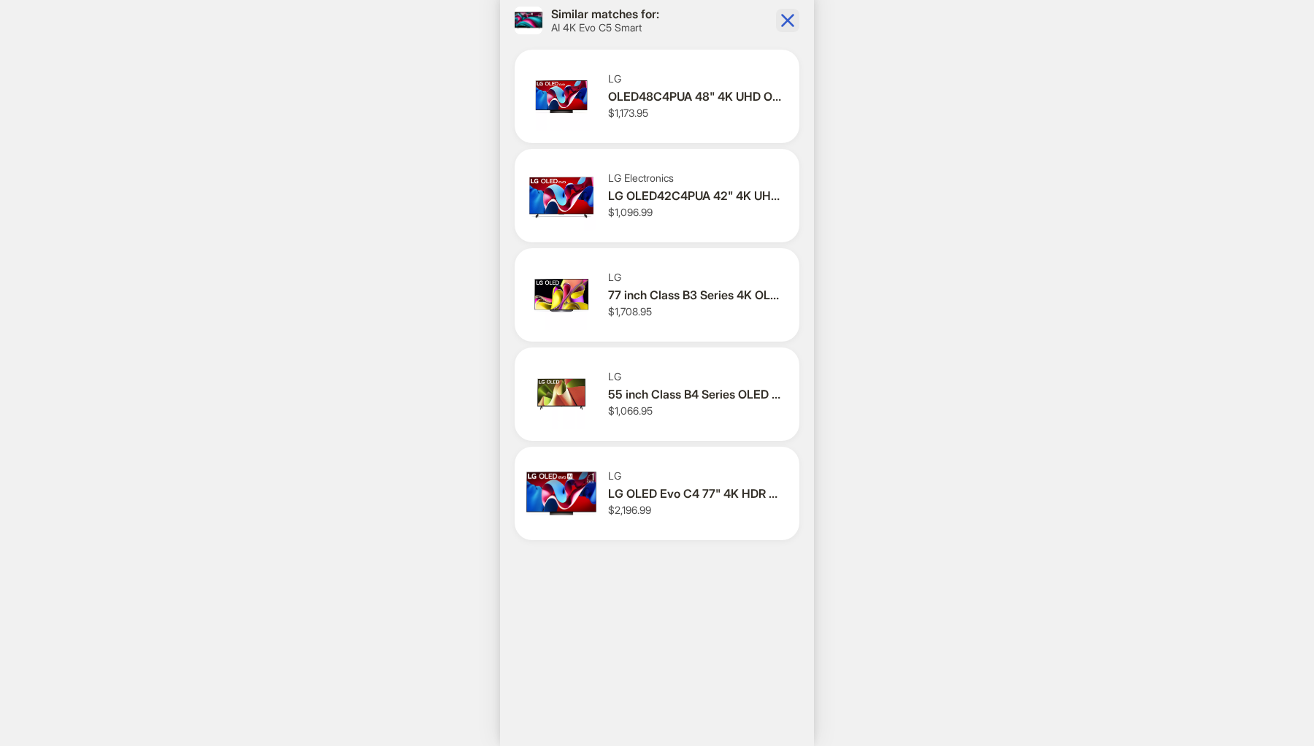
click at [783, 17] on icon "button" at bounding box center [787, 20] width 13 height 13
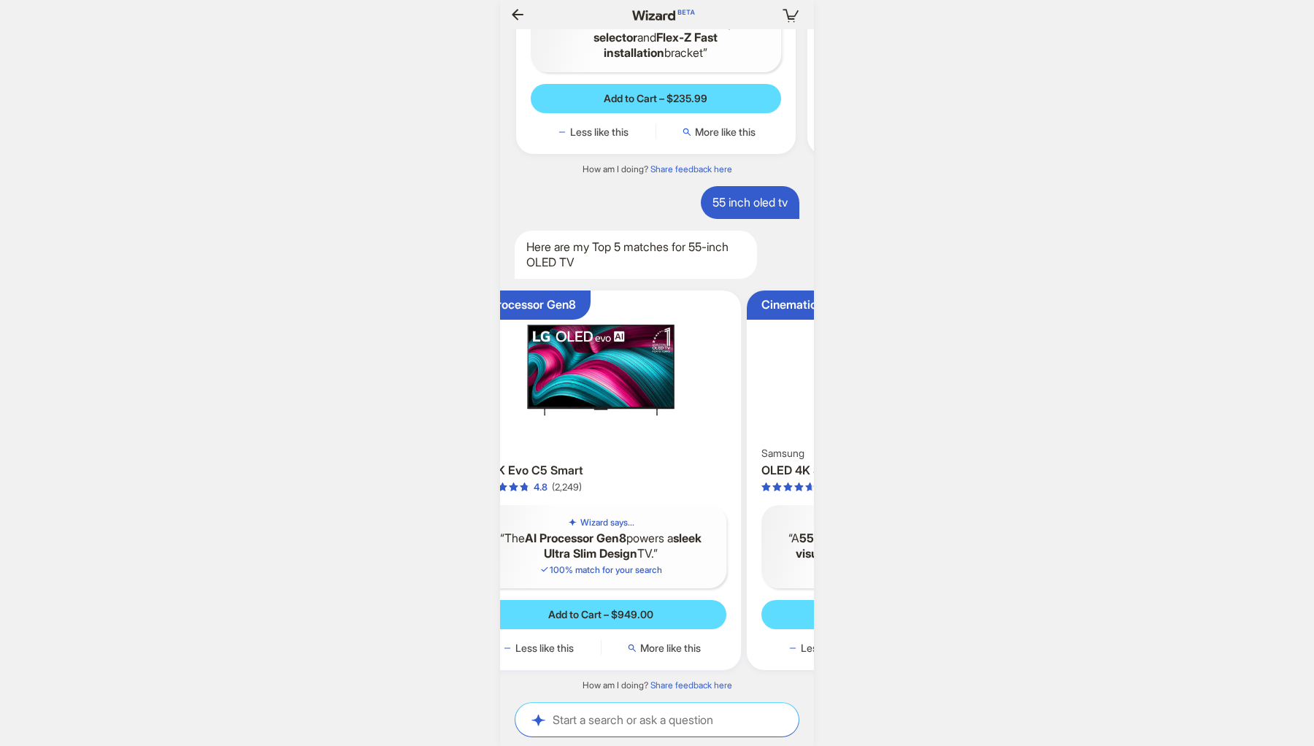
scroll to position [0, 150]
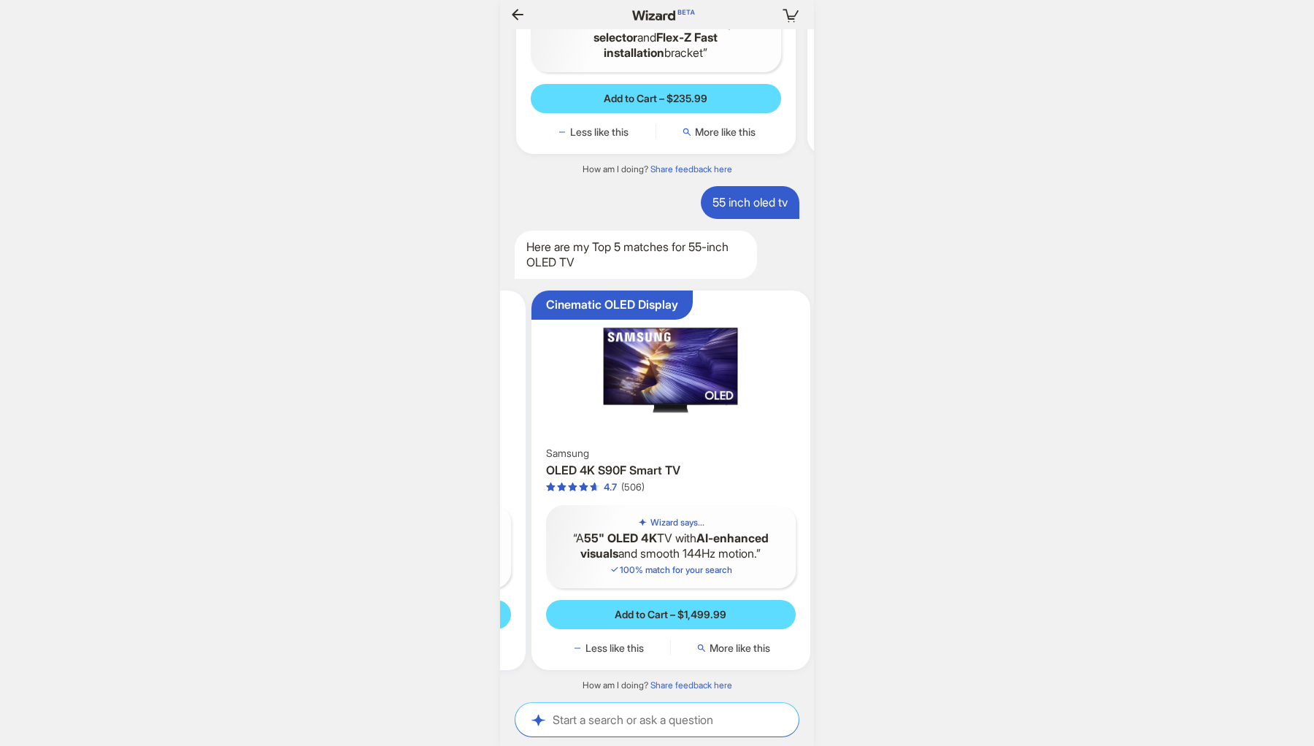
scroll to position [0, 284]
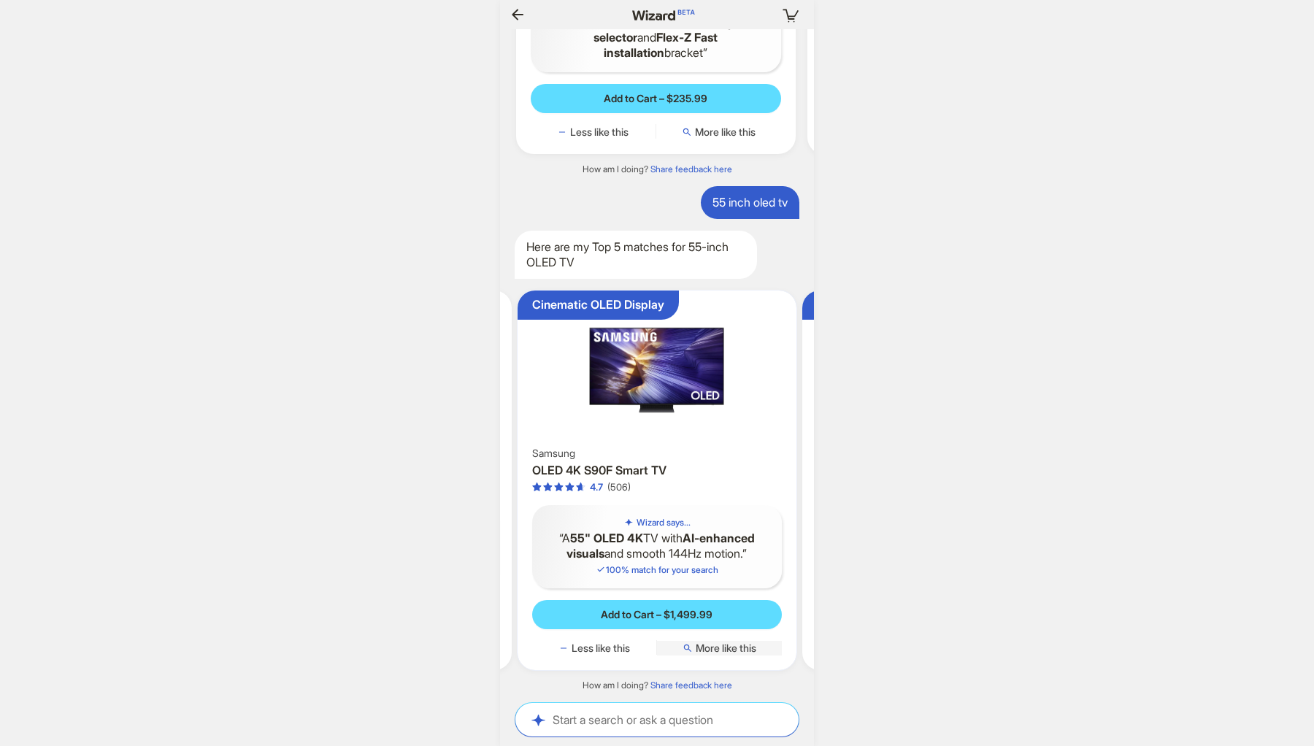
click at [730, 645] on span "More like this" at bounding box center [725, 647] width 61 height 13
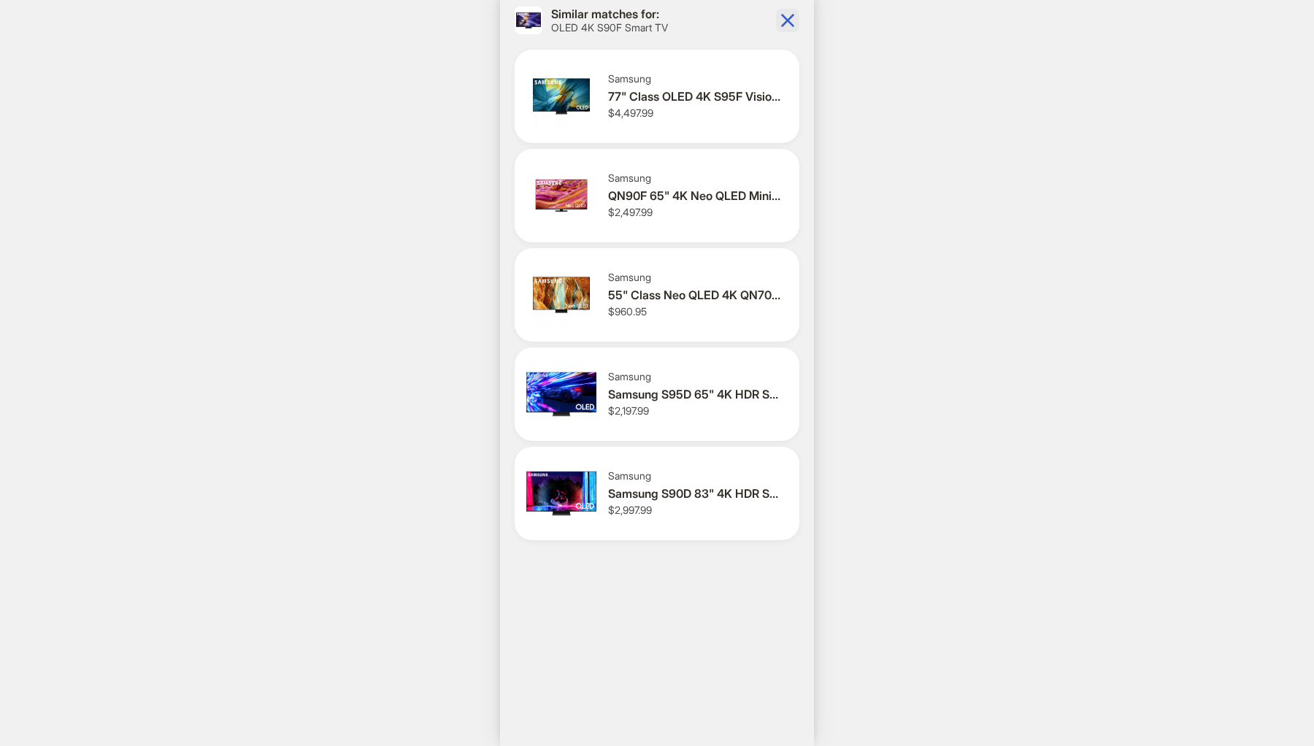
click at [790, 23] on icon "button" at bounding box center [787, 20] width 13 height 13
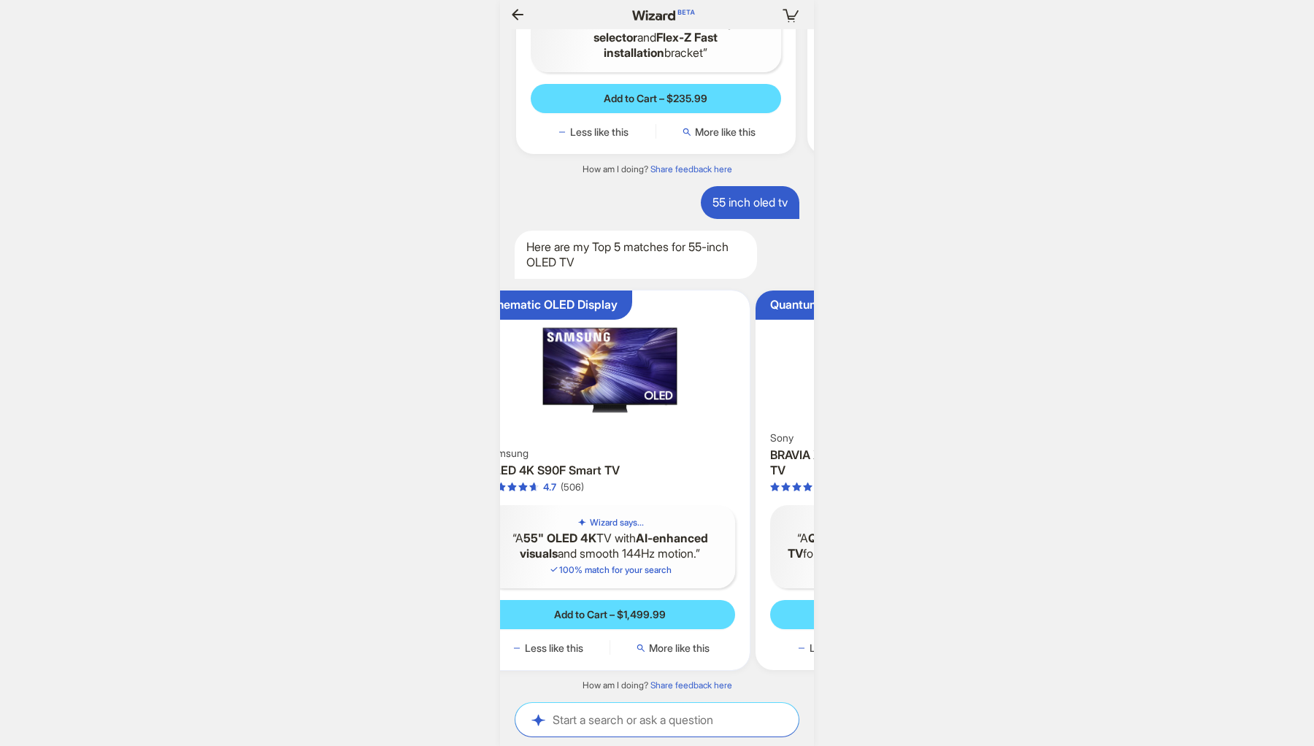
scroll to position [0, 393]
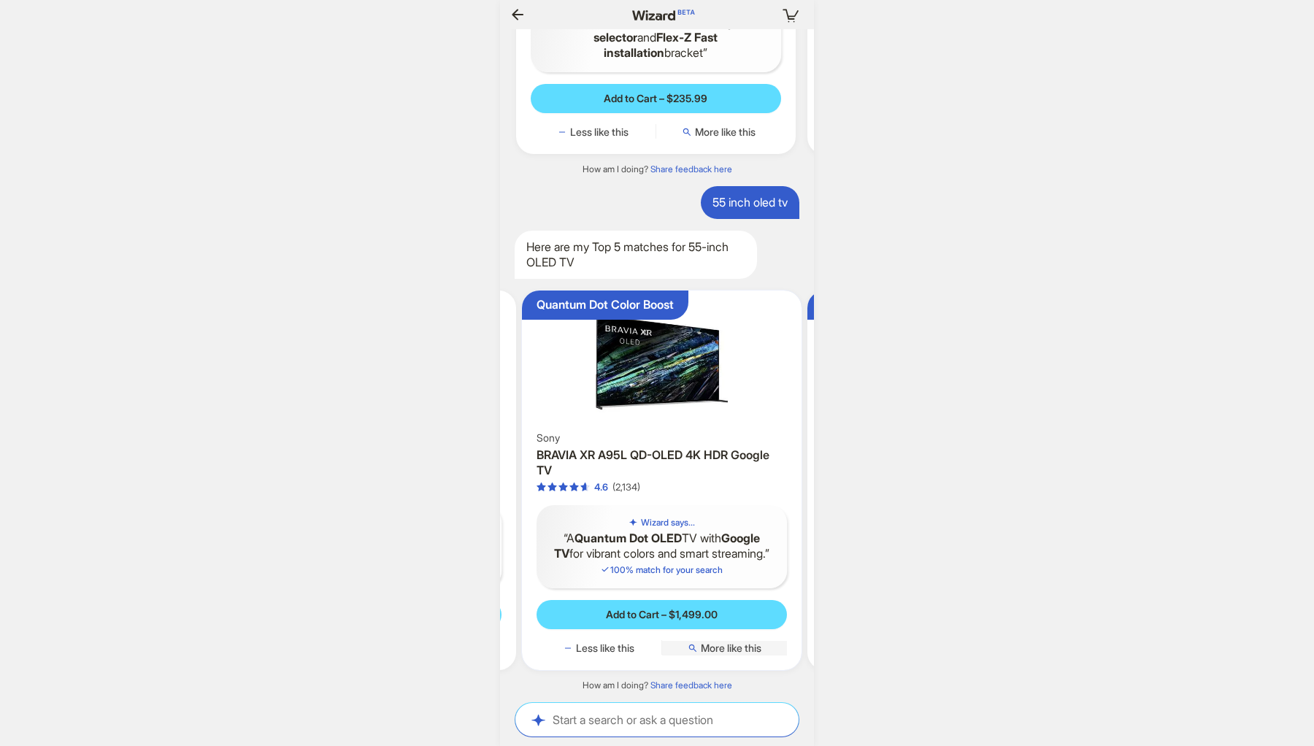
scroll to position [0, 567]
click at [716, 652] on span "More like this" at bounding box center [726, 647] width 61 height 13
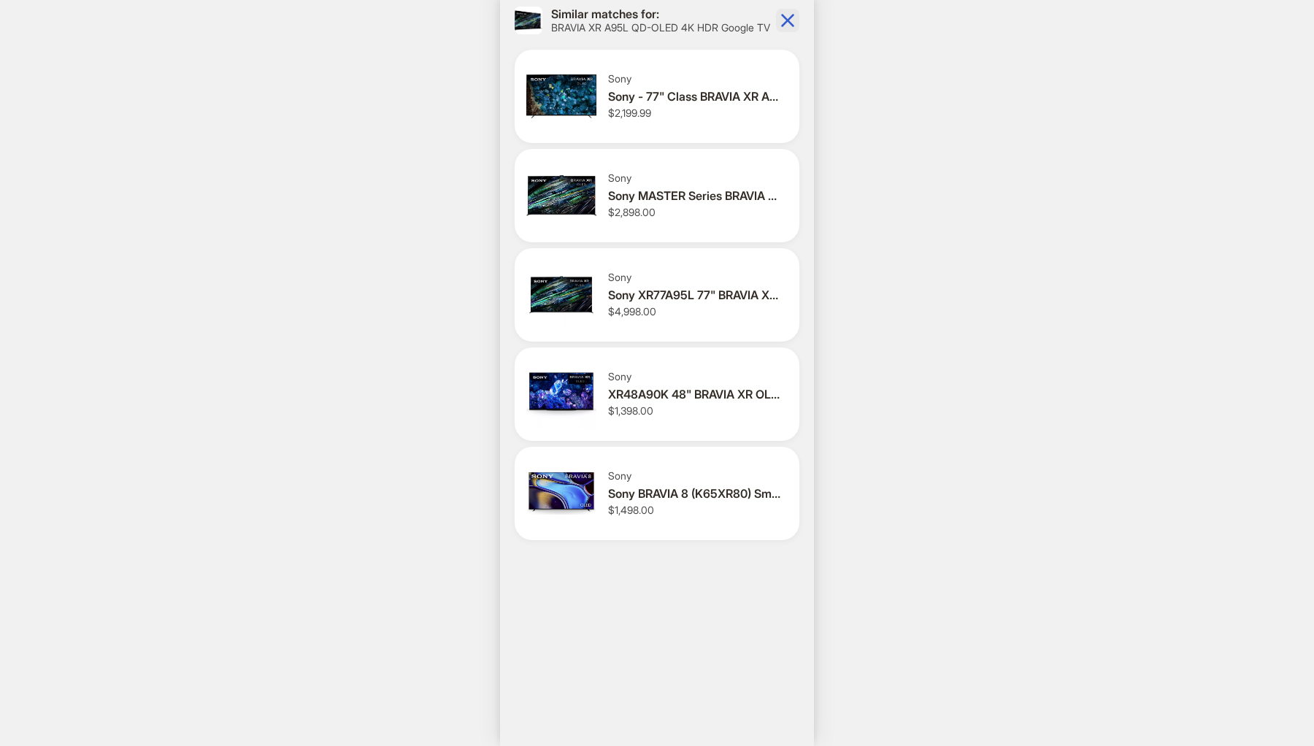
click at [790, 26] on icon "button" at bounding box center [787, 20] width 23 height 23
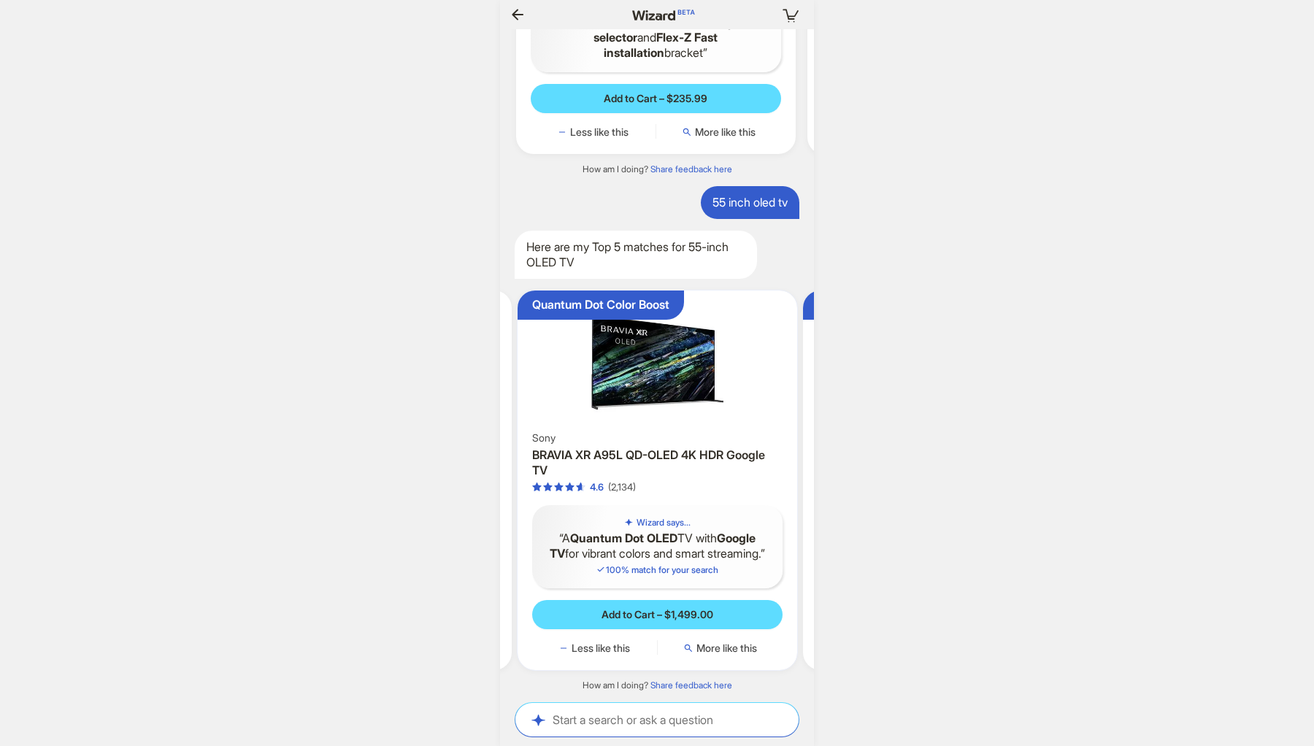
scroll to position [0, 638]
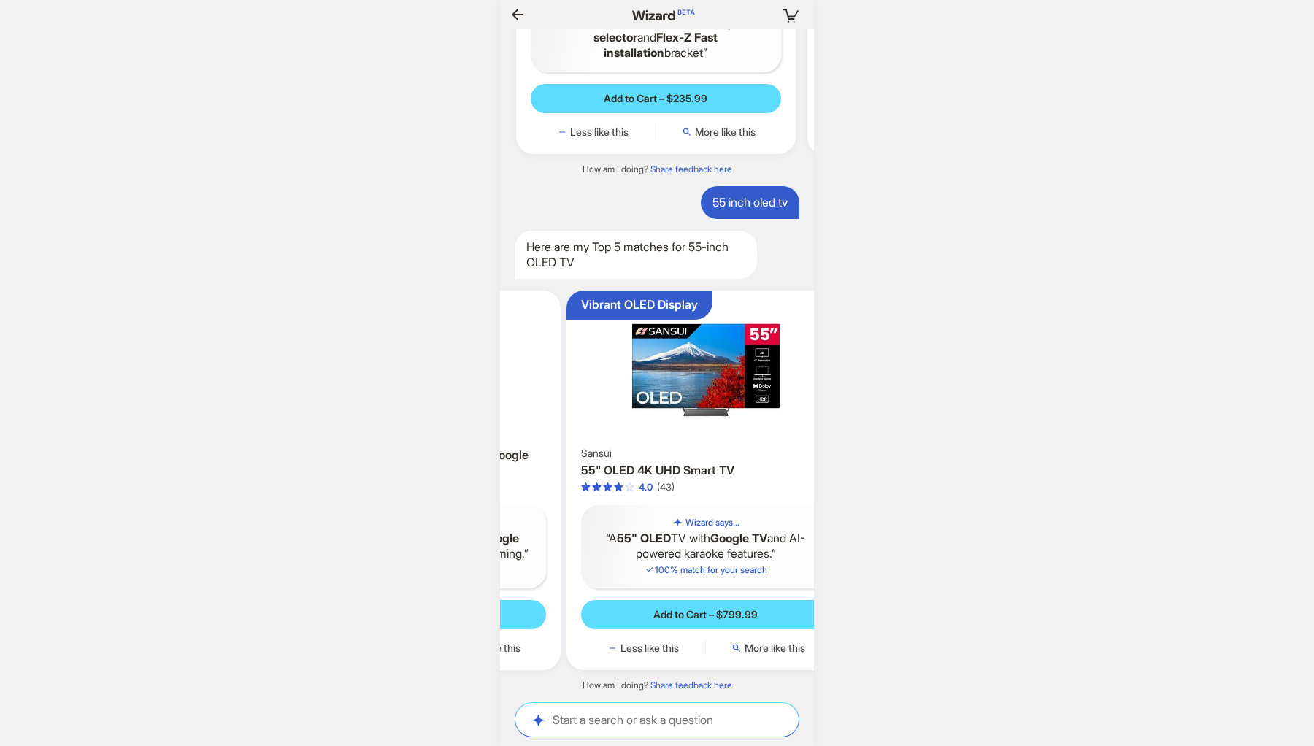
scroll to position [0, 826]
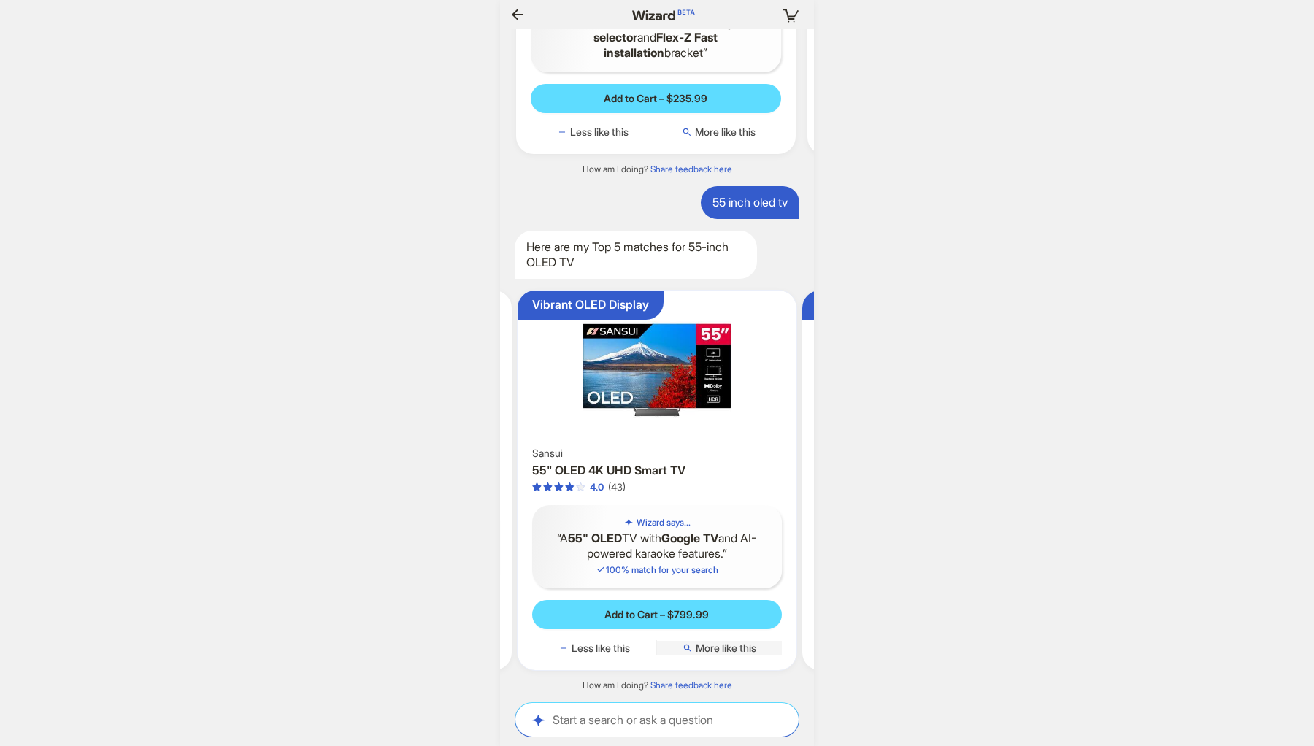
click at [733, 646] on span "More like this" at bounding box center [725, 647] width 61 height 13
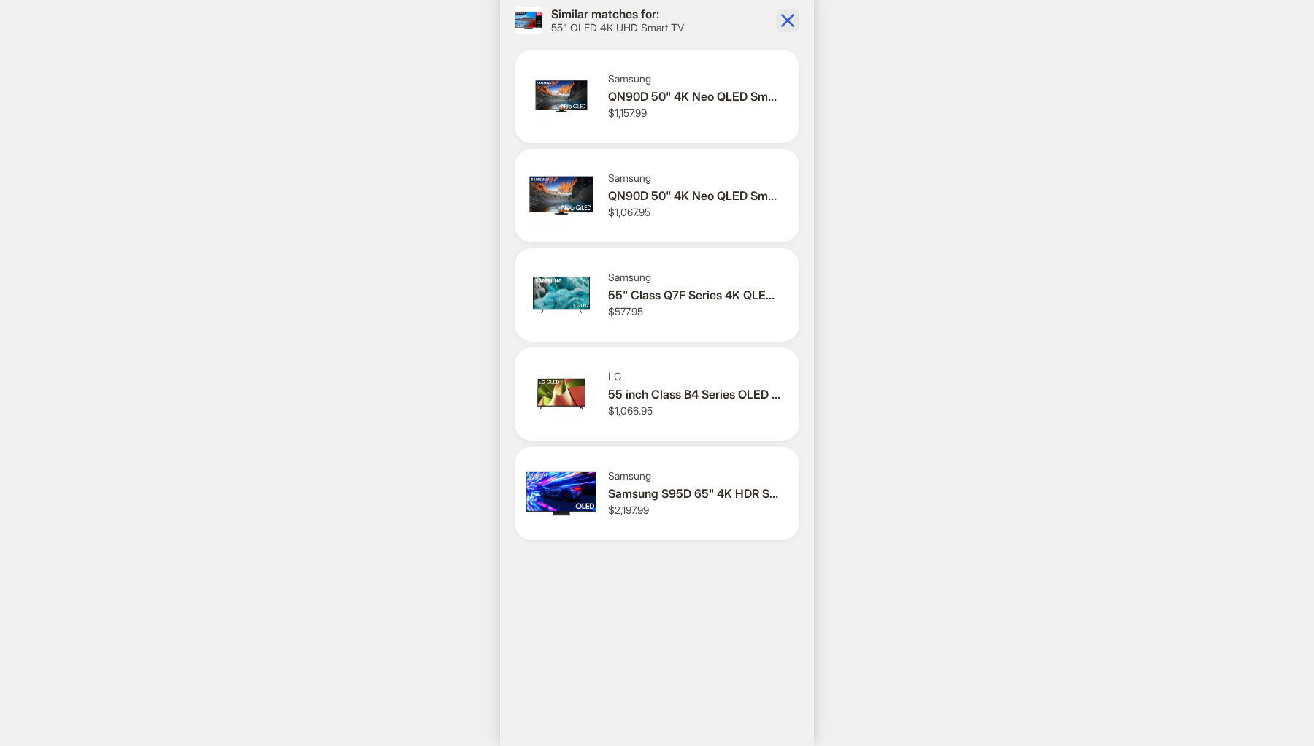
click at [787, 23] on icon "button" at bounding box center [787, 20] width 23 height 23
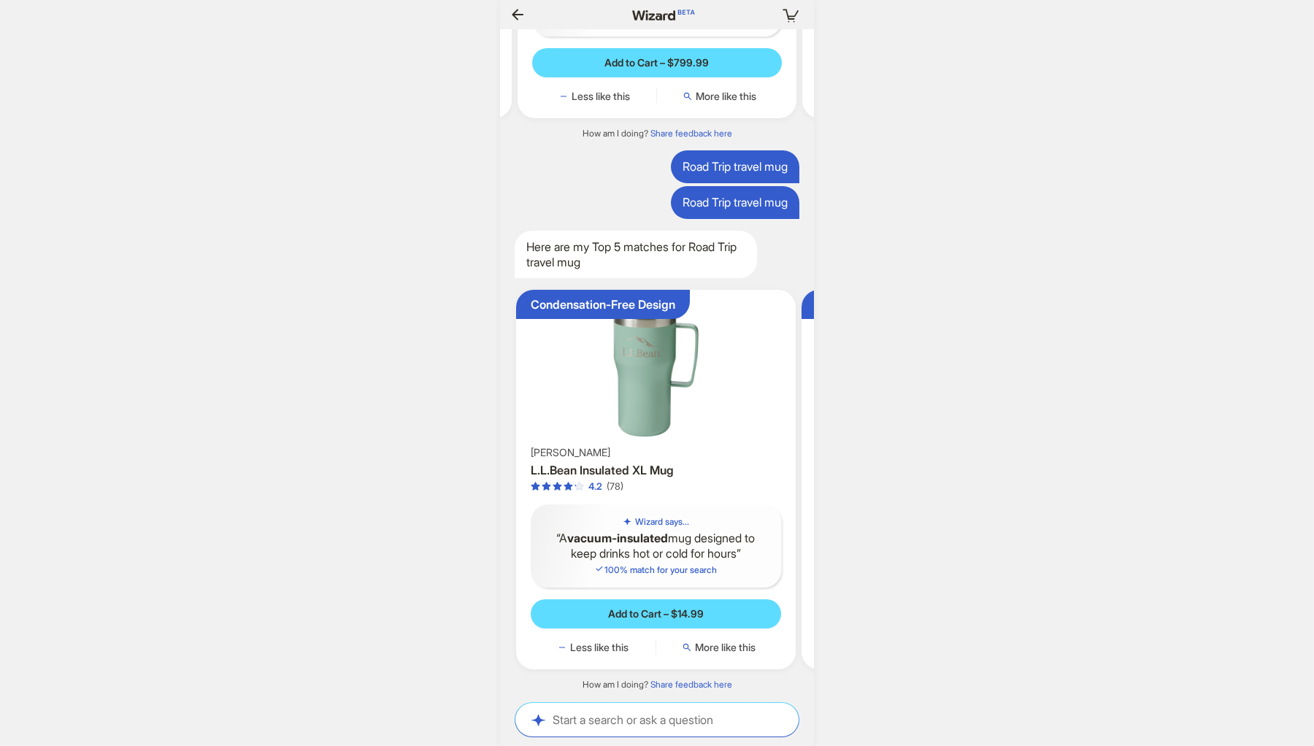
scroll to position [0, 1622]
